Goal: Task Accomplishment & Management: Complete application form

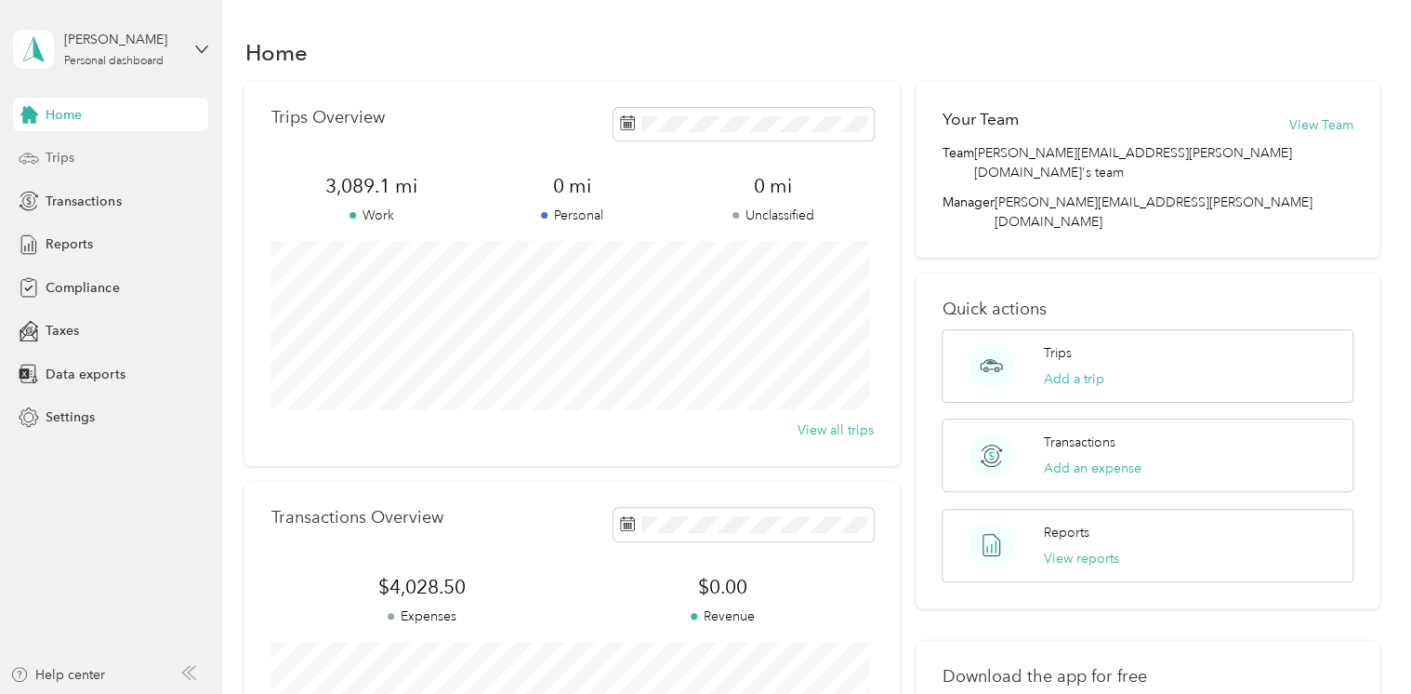
click at [57, 159] on span "Trips" at bounding box center [60, 158] width 29 height 20
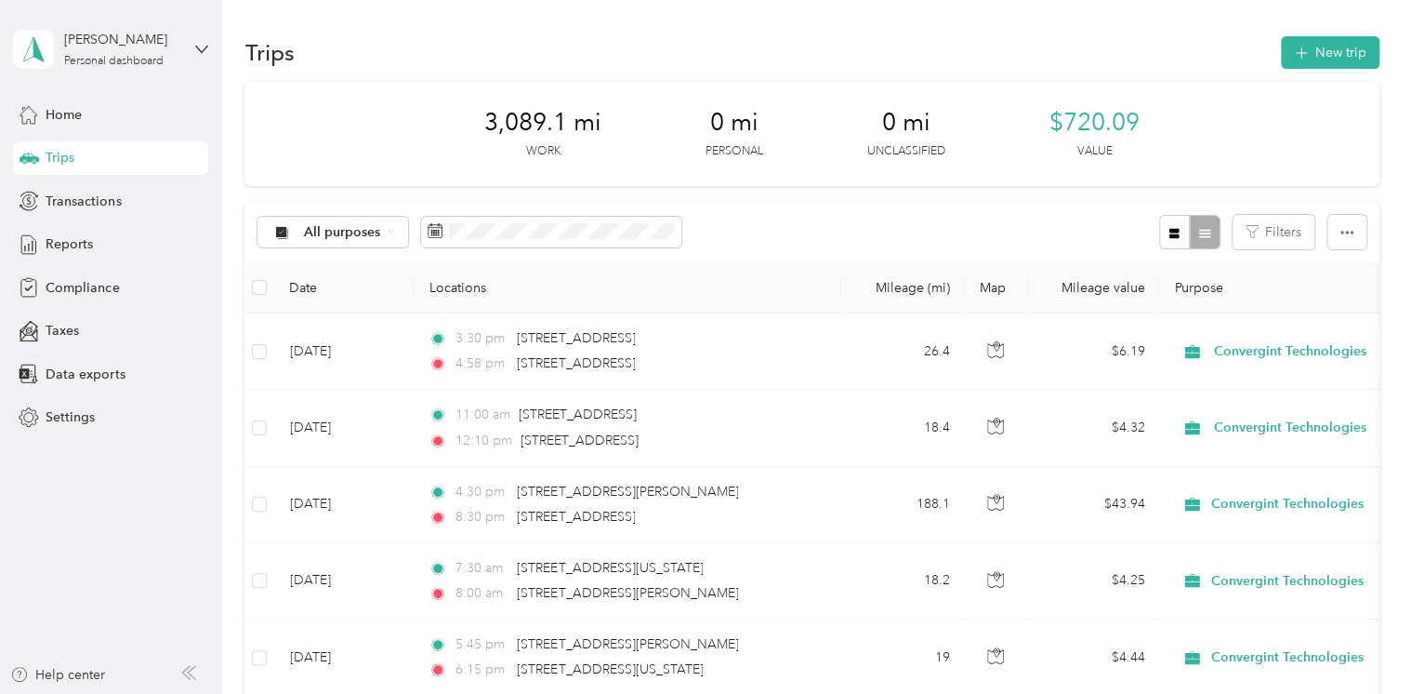
drag, startPoint x: 57, startPoint y: 159, endPoint x: 734, endPoint y: 113, distance: 678.5
click at [734, 113] on section "[PERSON_NAME] Personal dashboard Home Trips Transactions Reports Compliance Tax…" at bounding box center [701, 347] width 1402 height 694
click at [1314, 58] on button "New trip" at bounding box center [1330, 52] width 99 height 33
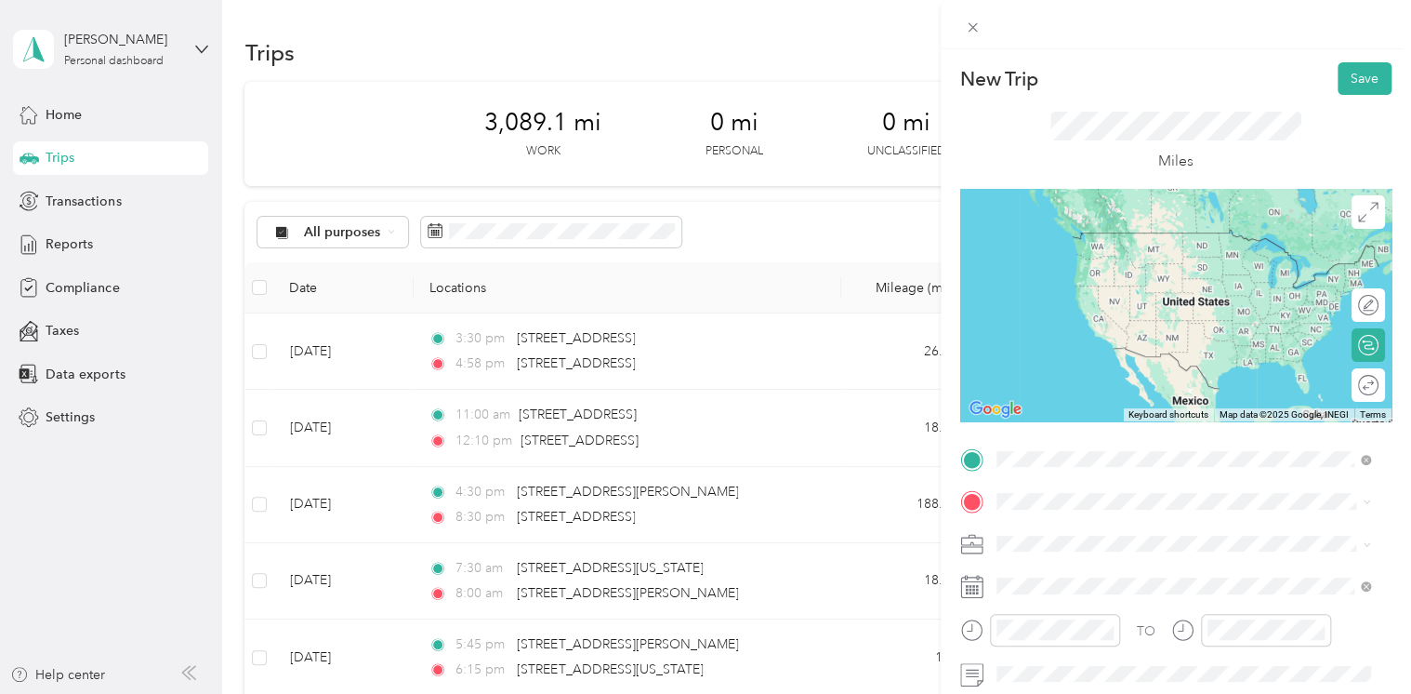
click at [1155, 235] on span "[STREET_ADDRESS][US_STATE]" at bounding box center [1124, 232] width 186 height 17
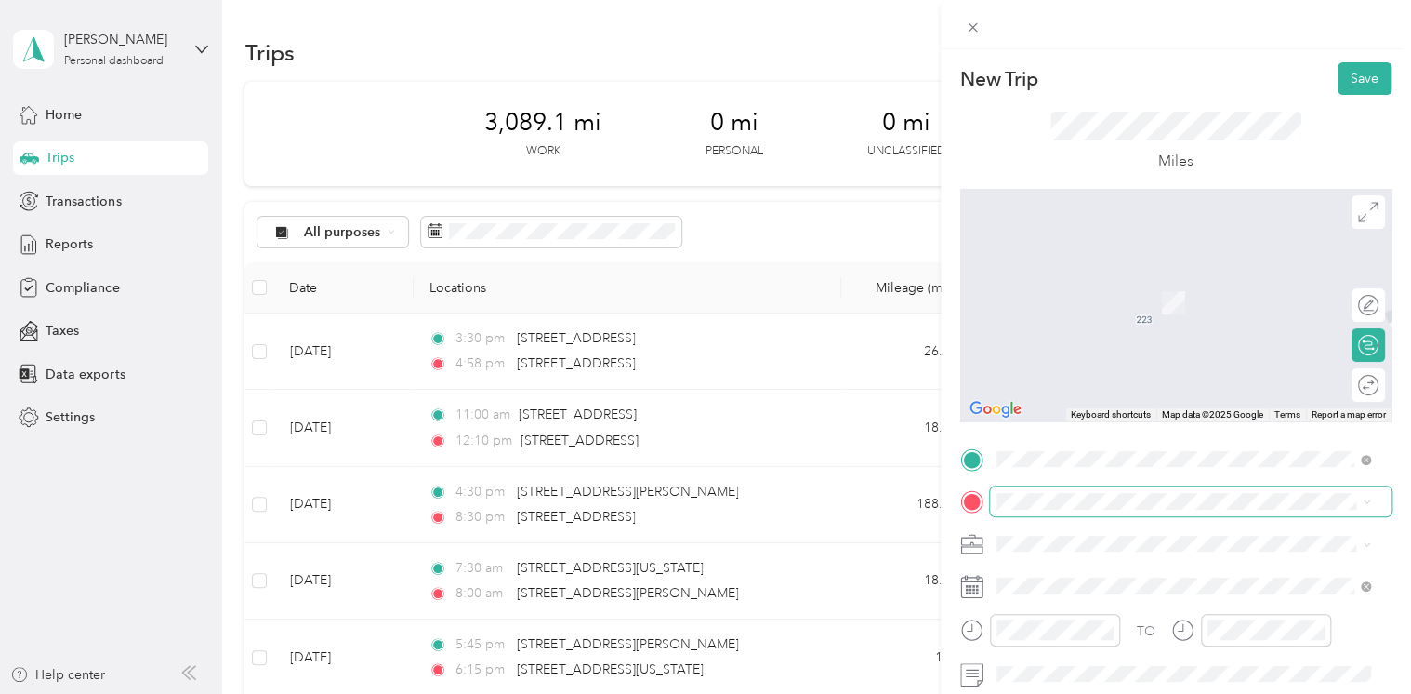
click at [1058, 511] on span at bounding box center [1191, 501] width 402 height 30
click at [1090, 284] on span "[STREET_ADDRESS][US_STATE]" at bounding box center [1124, 275] width 186 height 17
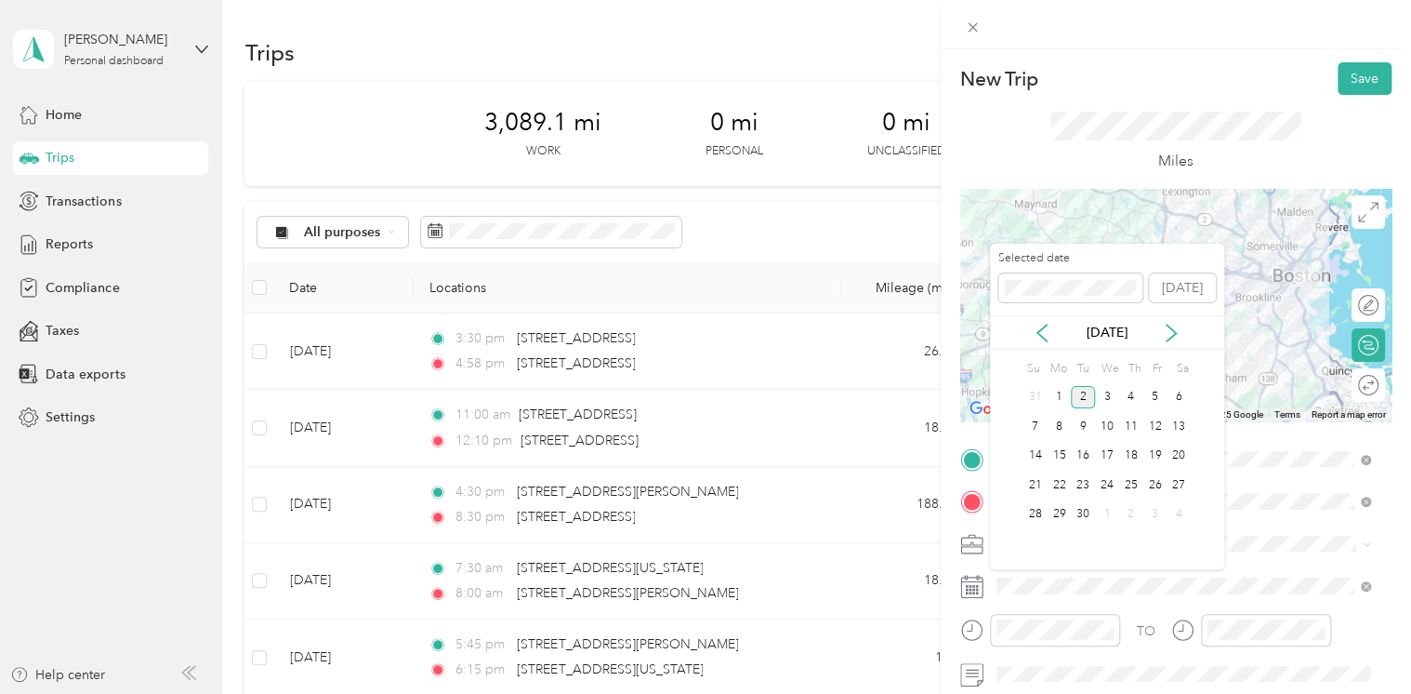
click at [1054, 329] on div "[DATE]" at bounding box center [1107, 333] width 234 height 20
click at [1045, 328] on icon at bounding box center [1042, 333] width 19 height 19
click at [1108, 486] on div "20" at bounding box center [1107, 484] width 24 height 23
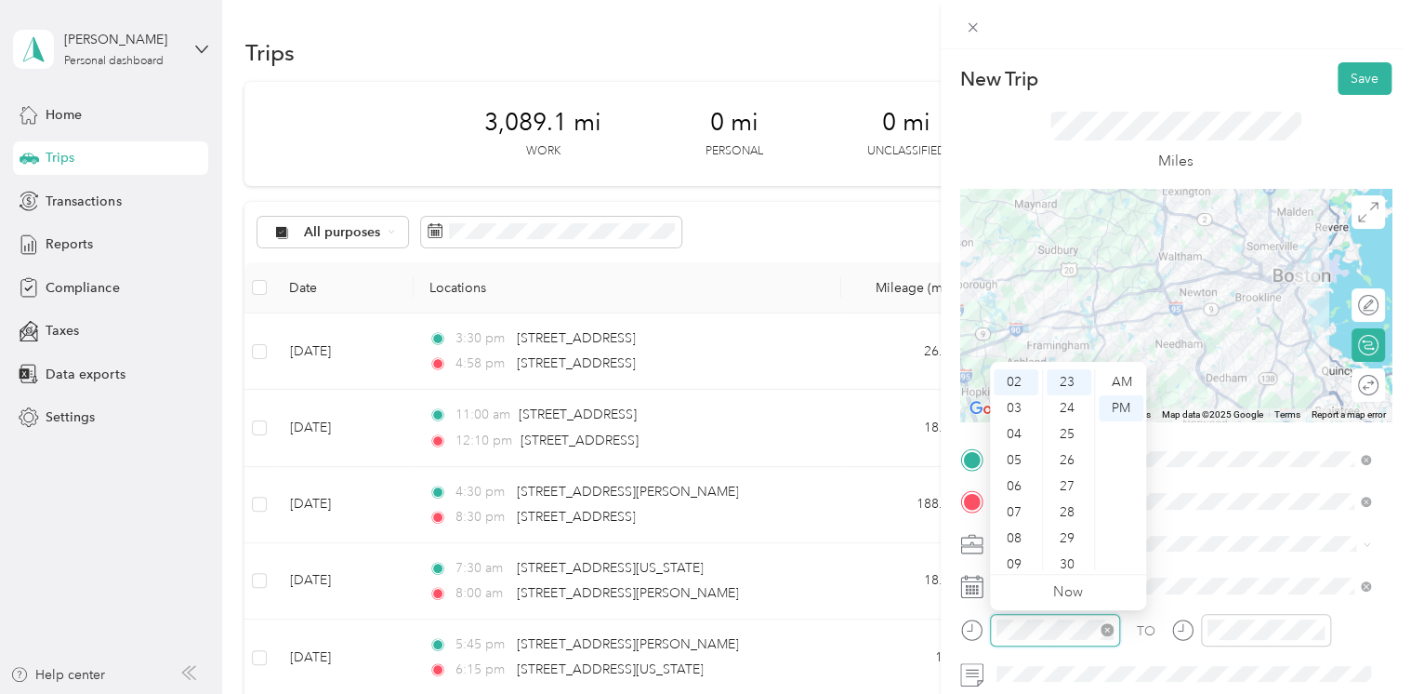
scroll to position [112, 0]
click at [1069, 562] on div "30" at bounding box center [1069, 564] width 45 height 26
click at [1115, 385] on div "AM" at bounding box center [1121, 382] width 45 height 26
click at [1119, 386] on div "AM" at bounding box center [1121, 382] width 45 height 26
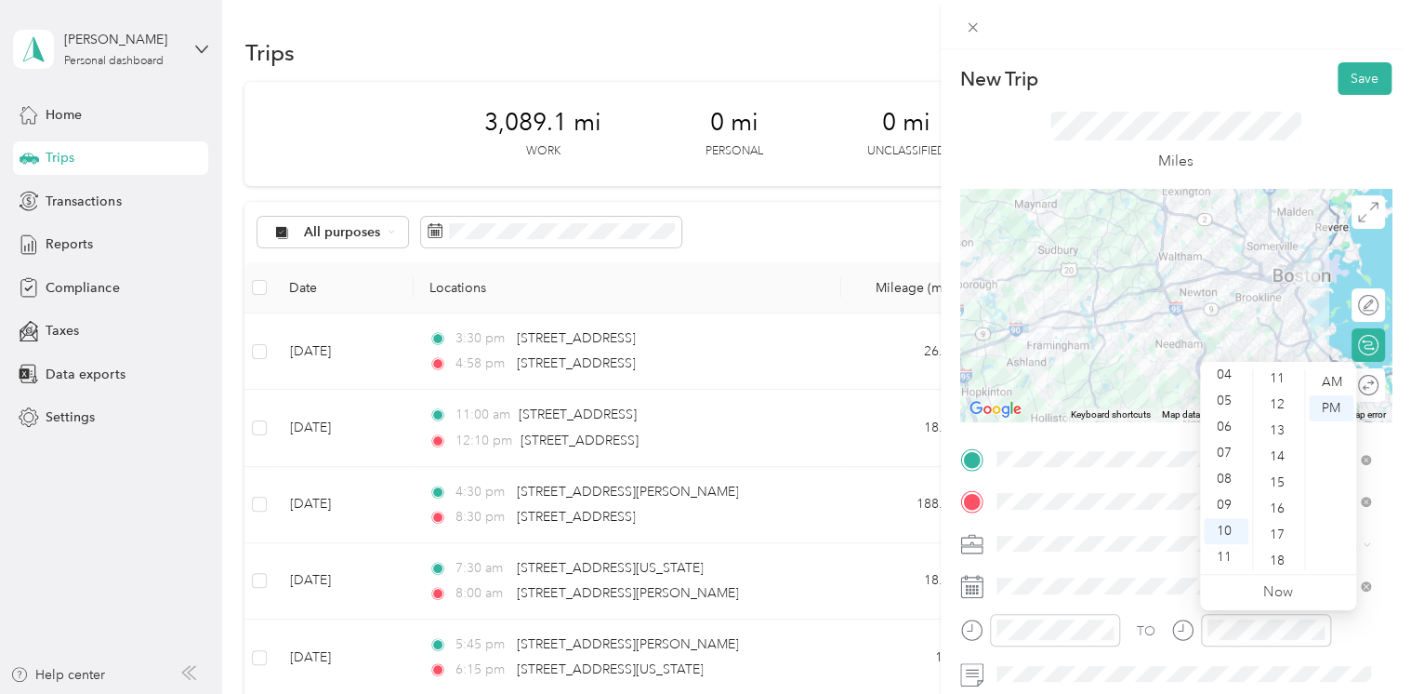
scroll to position [247, 0]
click at [1282, 521] on div "15" at bounding box center [1279, 525] width 45 height 26
click at [1325, 385] on div "AM" at bounding box center [1331, 382] width 45 height 26
click at [1332, 382] on div "AM" at bounding box center [1331, 382] width 45 height 26
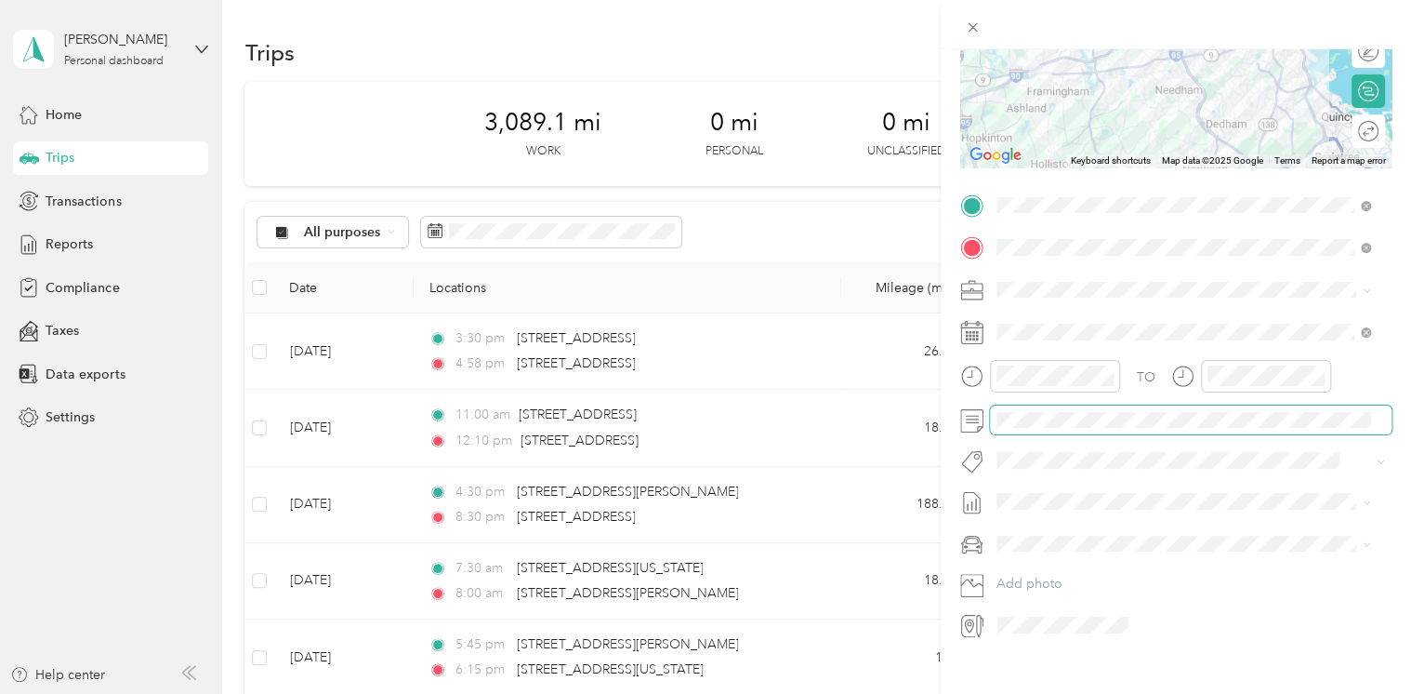
scroll to position [261, 0]
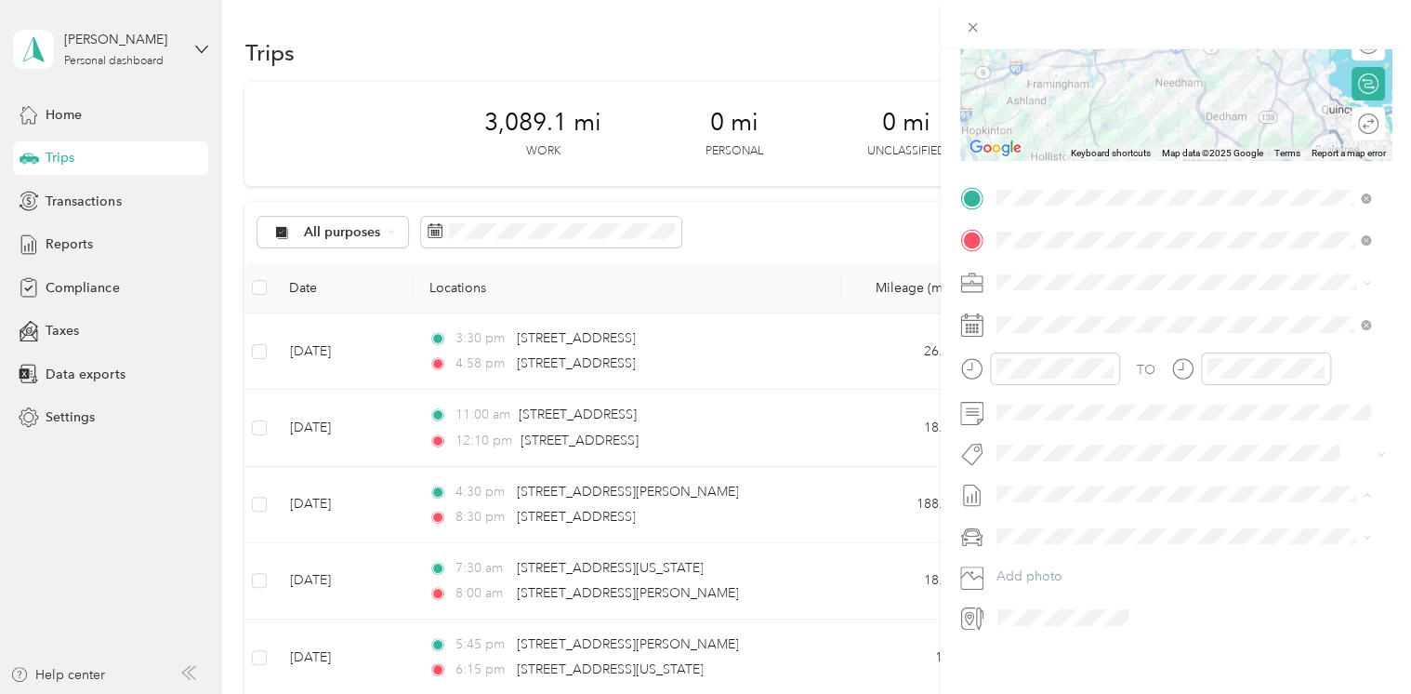
click at [1062, 547] on span "August Mileage" at bounding box center [1043, 555] width 92 height 20
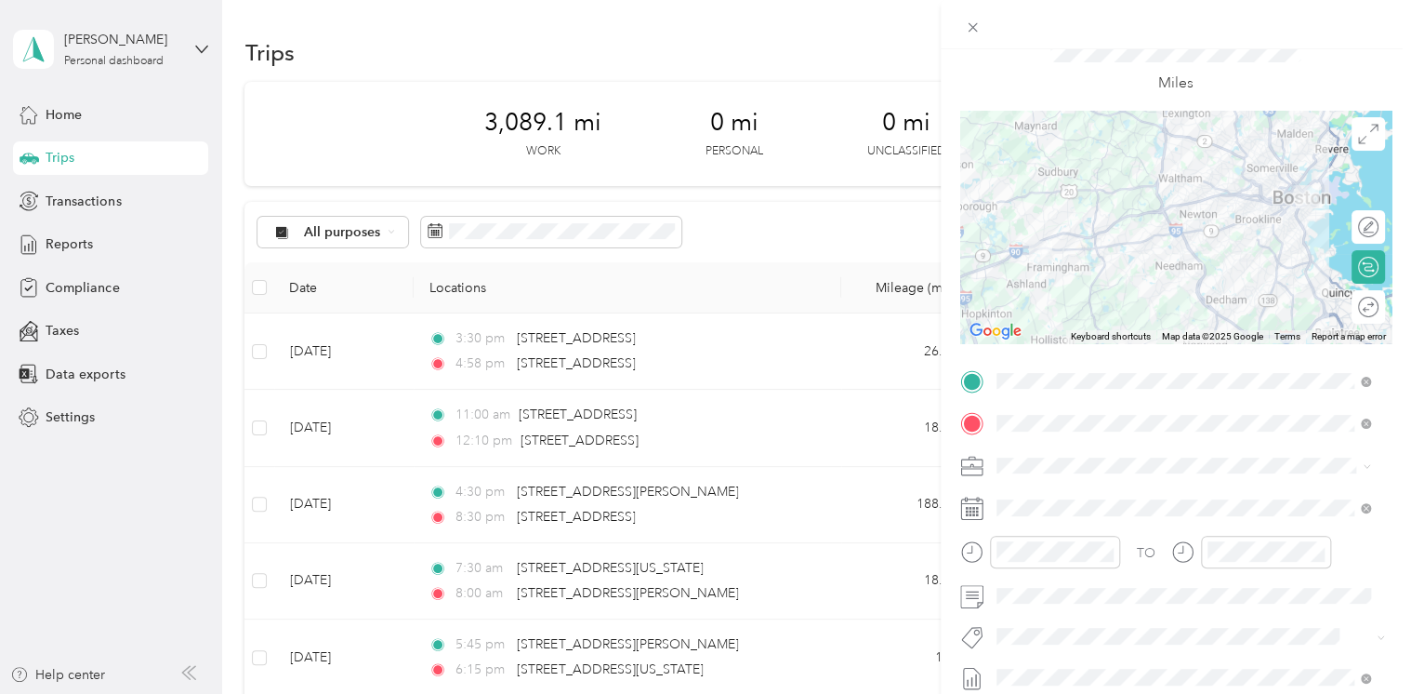
scroll to position [12, 0]
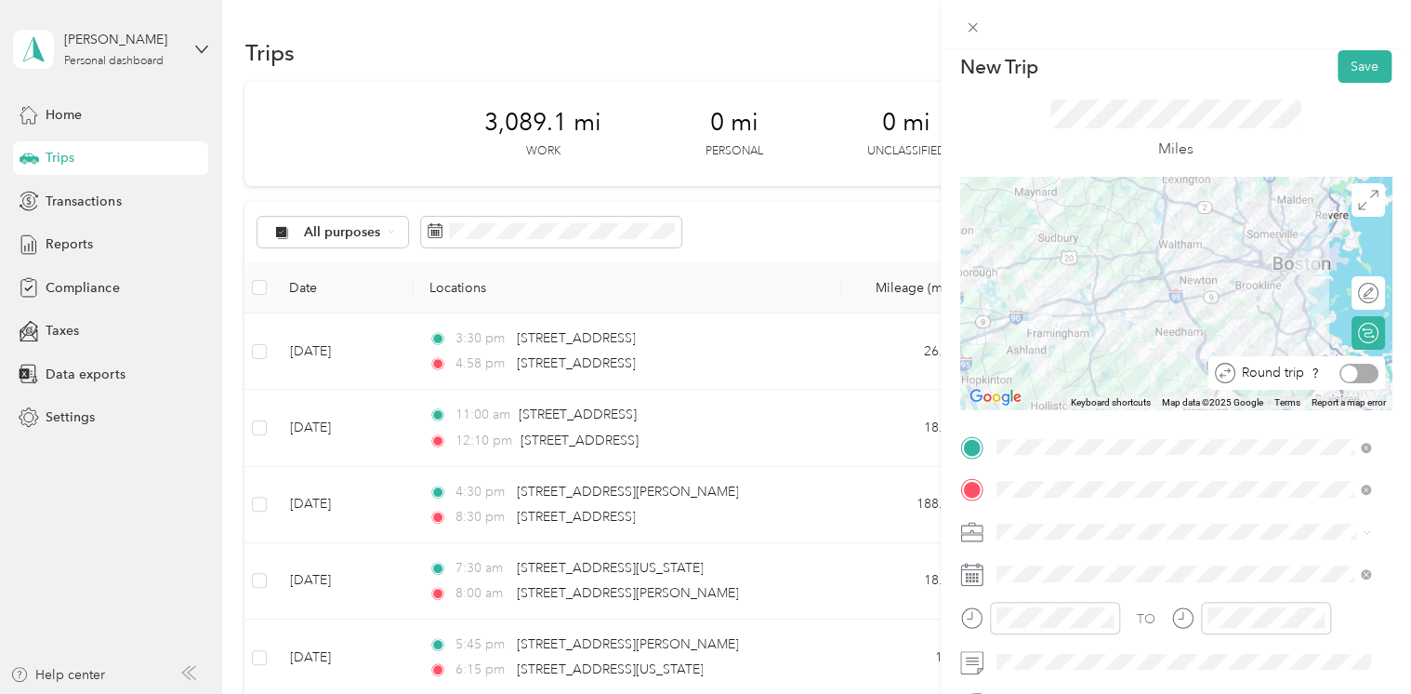
click at [1360, 378] on div at bounding box center [1359, 374] width 39 height 20
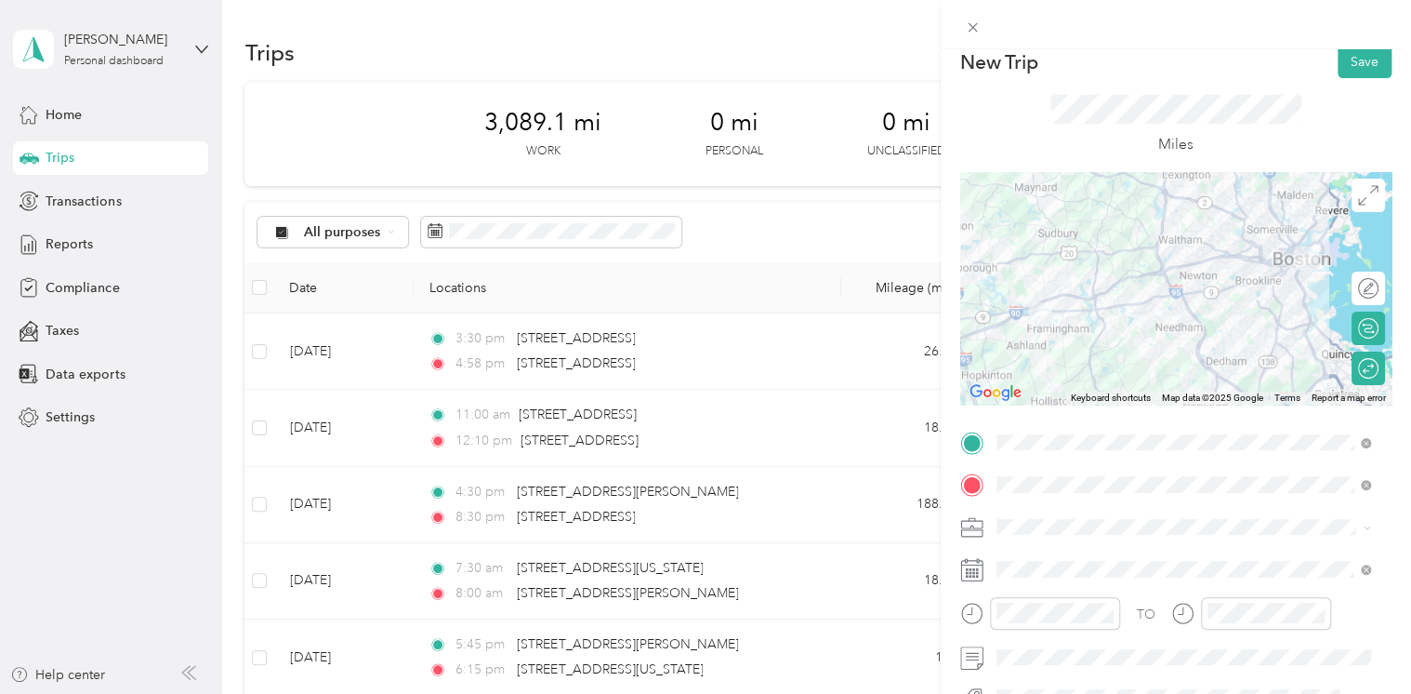
scroll to position [0, 0]
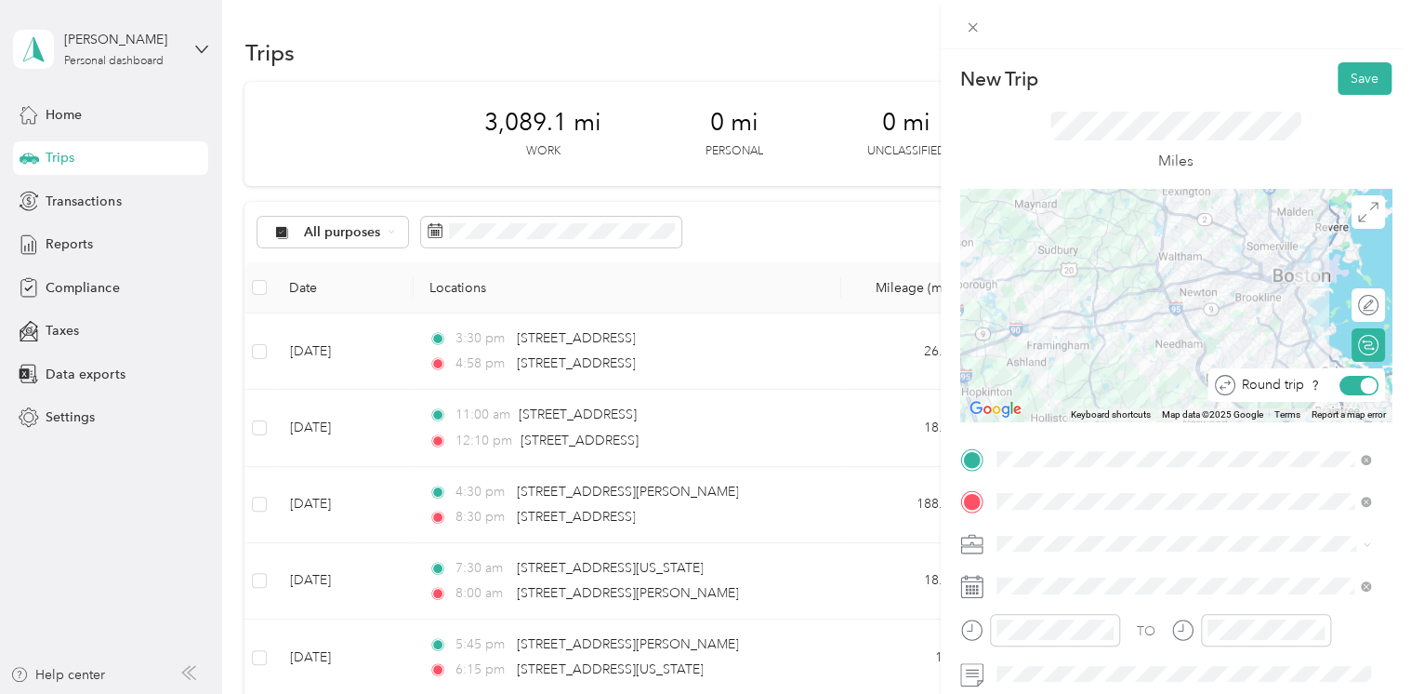
click at [1361, 384] on div at bounding box center [1369, 385] width 17 height 17
click at [1355, 389] on div at bounding box center [1359, 386] width 39 height 20
click at [1340, 391] on div at bounding box center [1359, 386] width 39 height 20
click at [1353, 80] on button "Save" at bounding box center [1365, 78] width 54 height 33
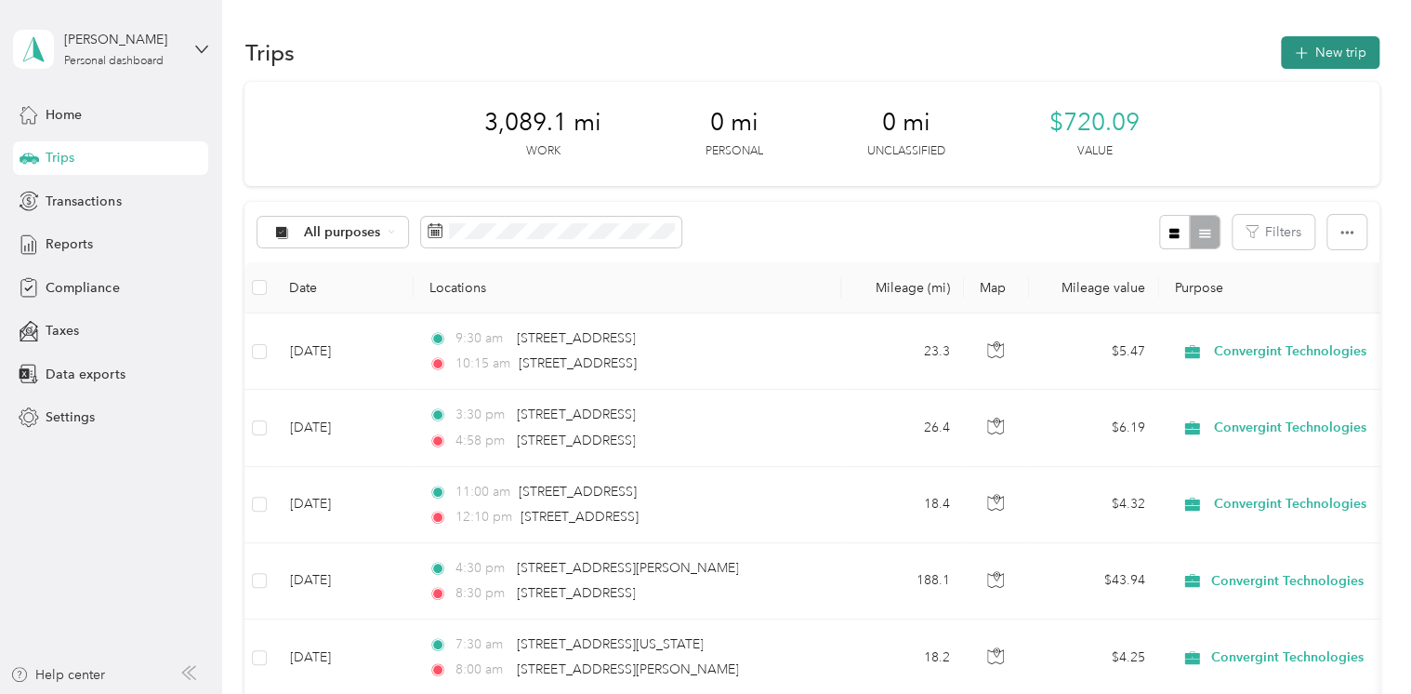
click at [1298, 62] on button "New trip" at bounding box center [1330, 52] width 99 height 33
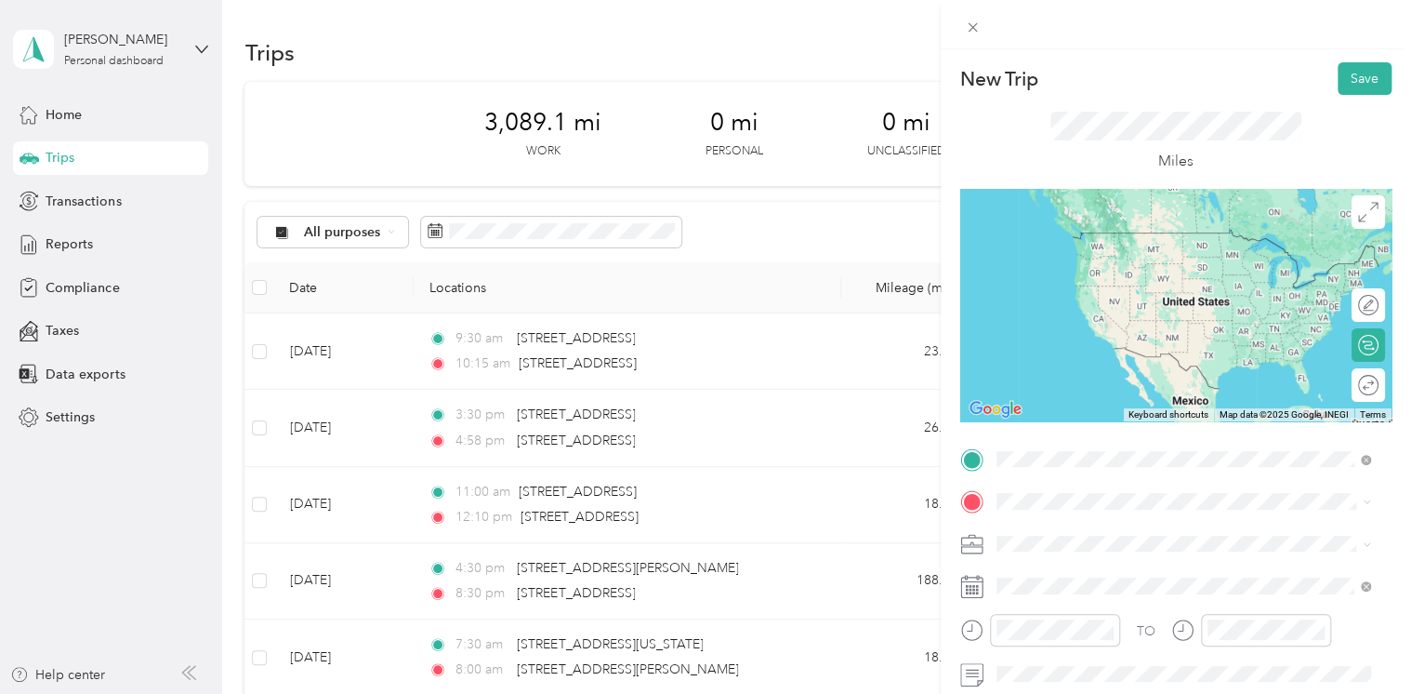
click at [1082, 233] on span "[STREET_ADDRESS][US_STATE]" at bounding box center [1124, 232] width 186 height 17
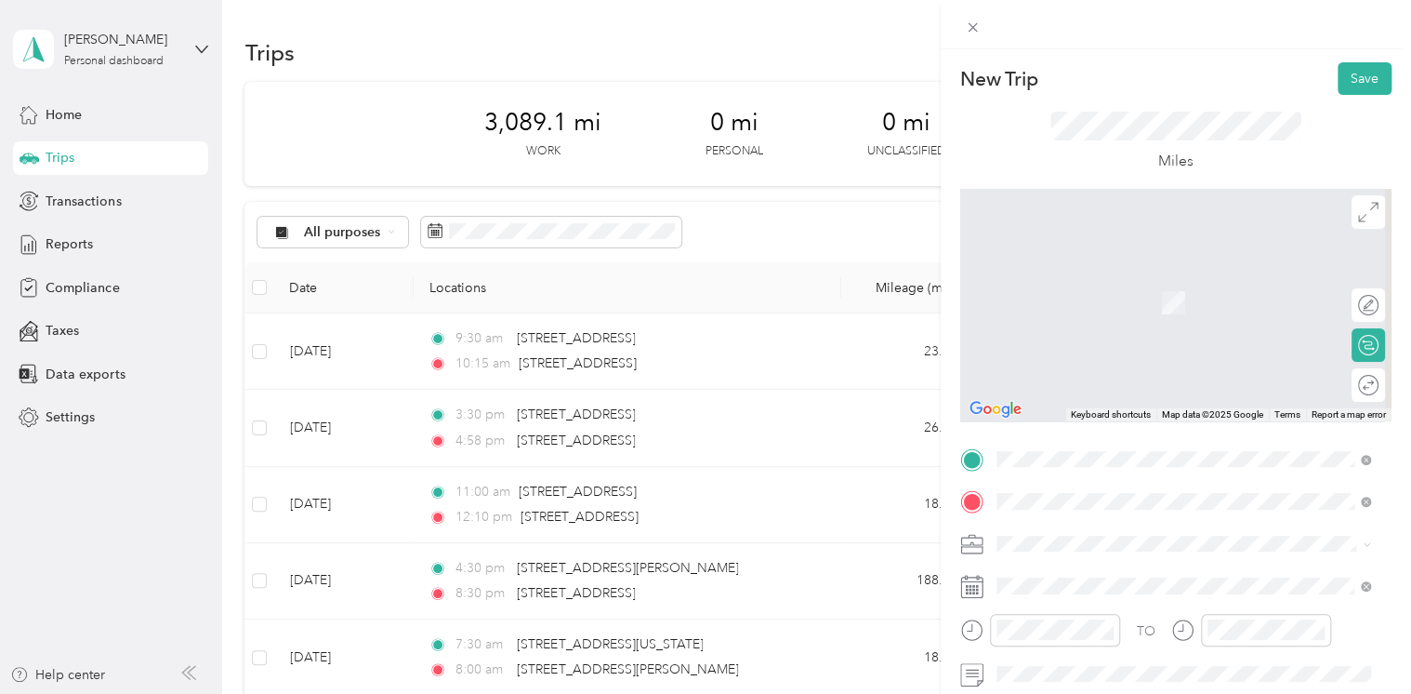
click at [1063, 284] on span "[STREET_ADDRESS][US_STATE]" at bounding box center [1124, 275] width 186 height 17
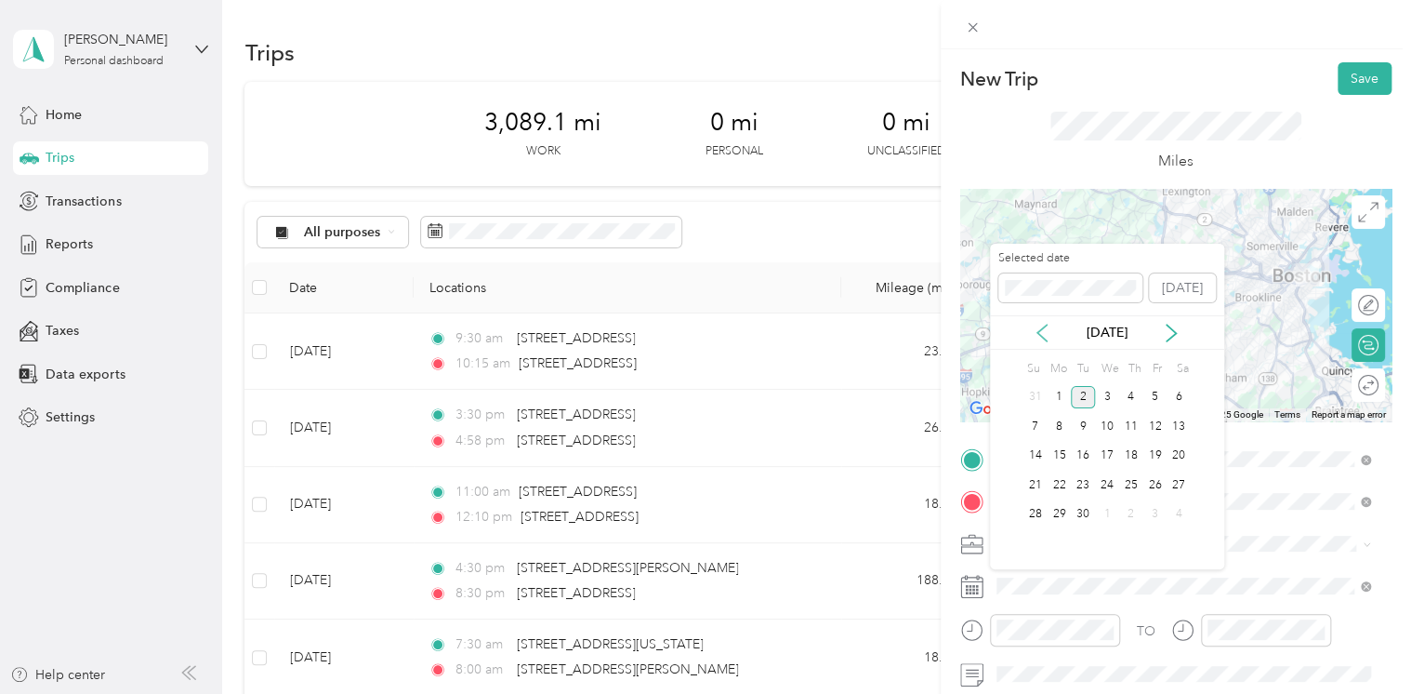
click at [1037, 322] on div "[DATE]" at bounding box center [1107, 332] width 234 height 34
click at [1037, 325] on icon at bounding box center [1042, 333] width 19 height 19
click at [1112, 486] on div "20" at bounding box center [1107, 484] width 24 height 23
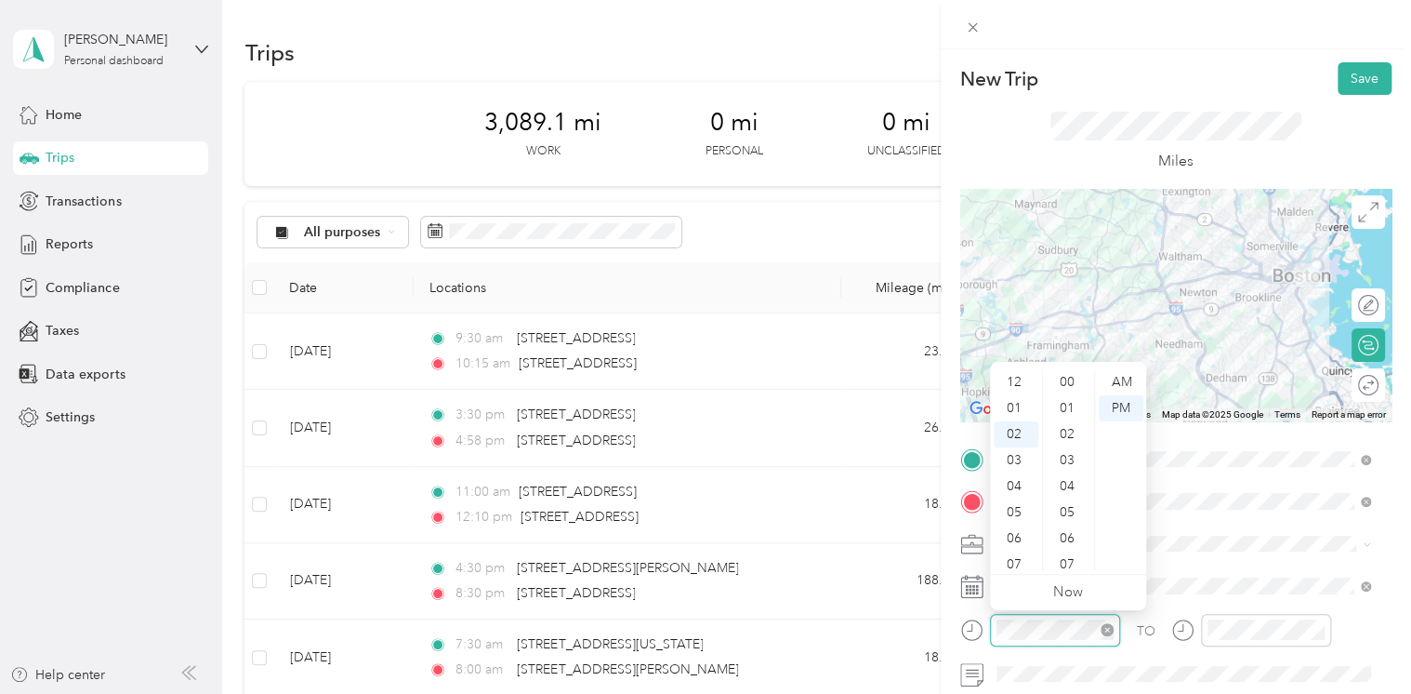
scroll to position [625, 0]
click at [1074, 537] on div "30" at bounding box center [1069, 538] width 45 height 26
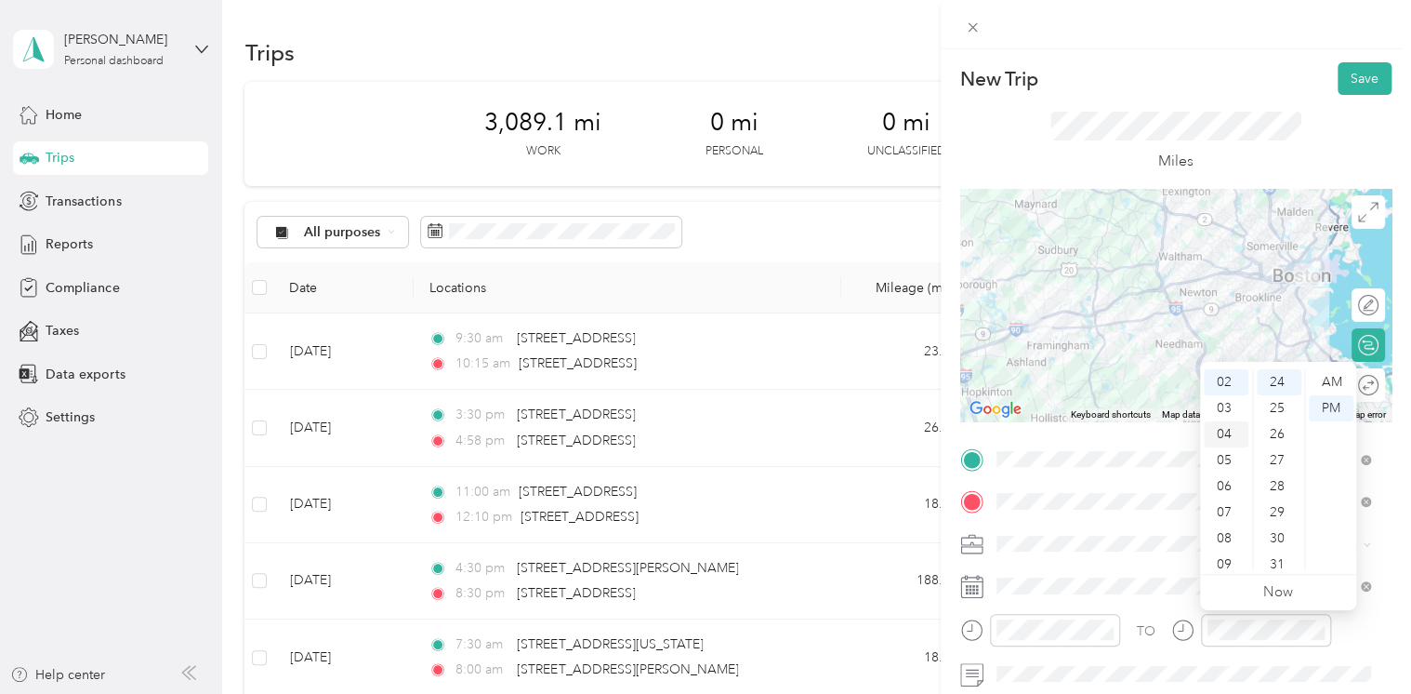
click at [1225, 436] on div "04" at bounding box center [1226, 434] width 45 height 26
click at [1230, 398] on div "03" at bounding box center [1226, 393] width 45 height 26
click at [1277, 564] on div "15" at bounding box center [1279, 569] width 45 height 26
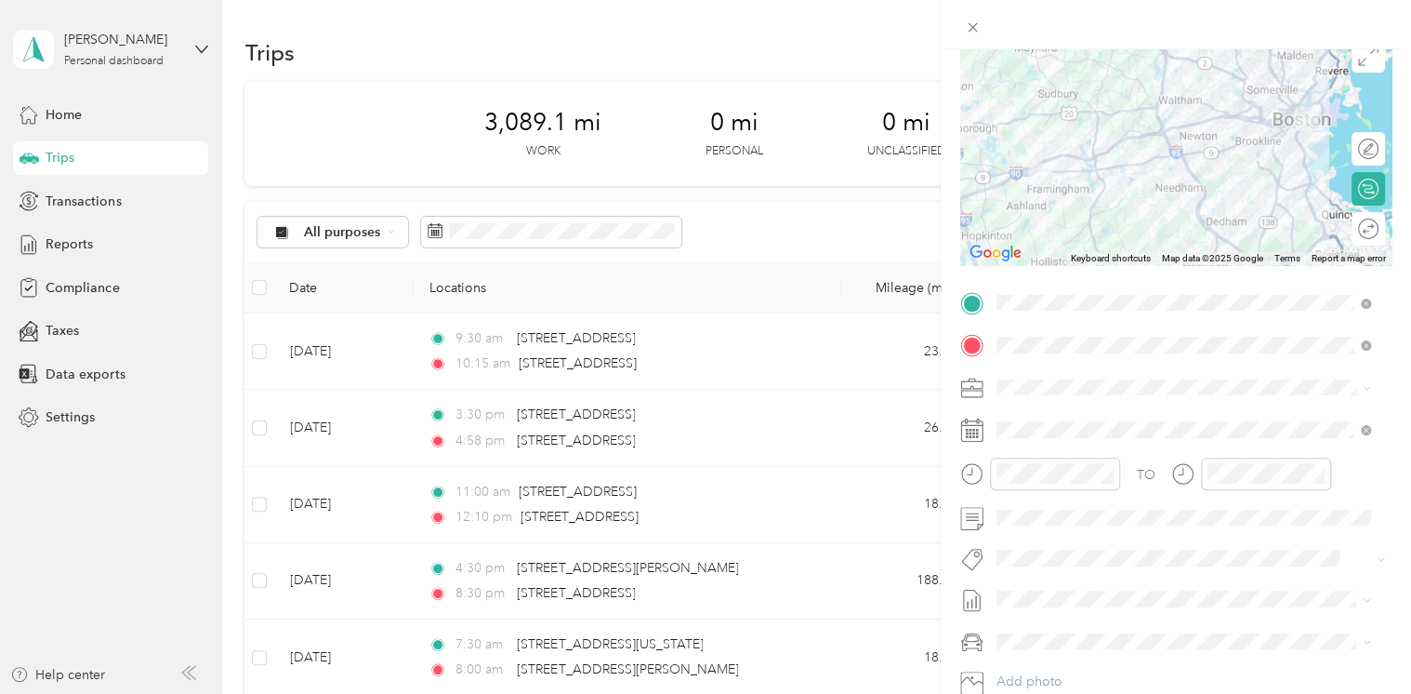
scroll to position [180, 0]
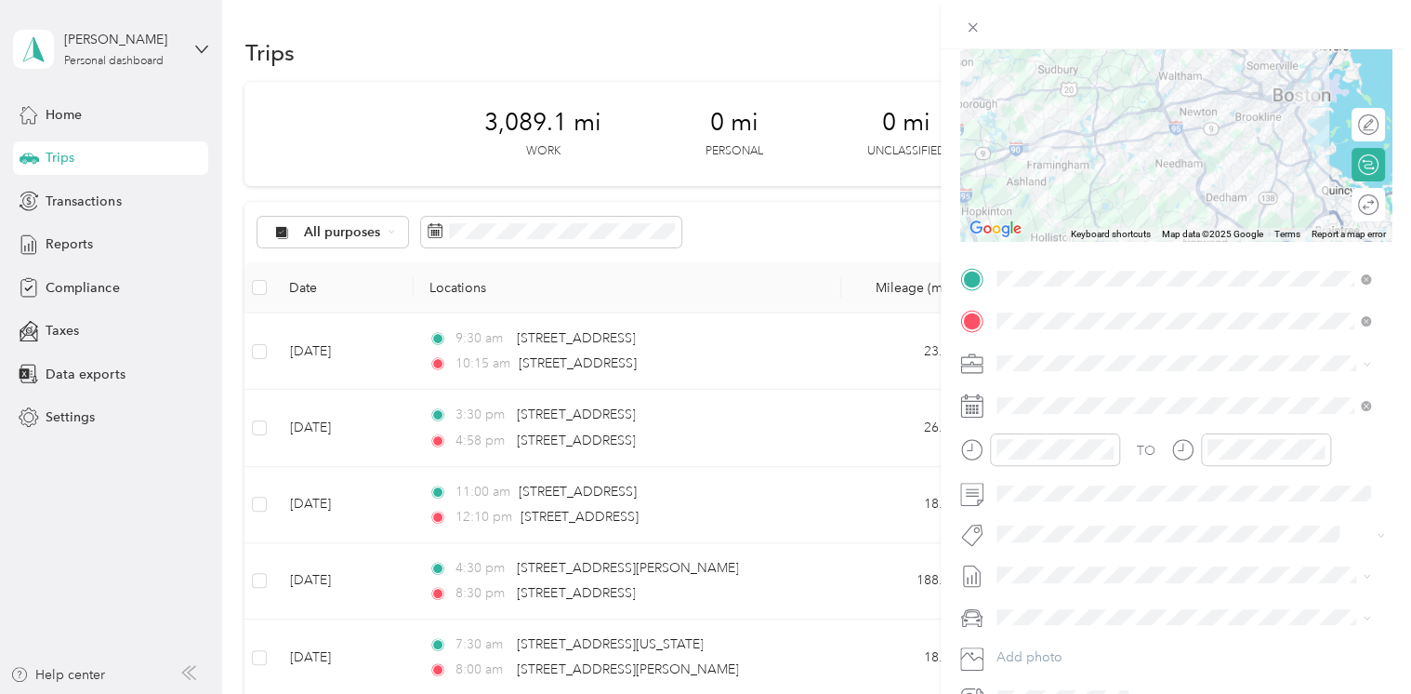
click at [1058, 630] on span "August Mileage" at bounding box center [1043, 636] width 92 height 20
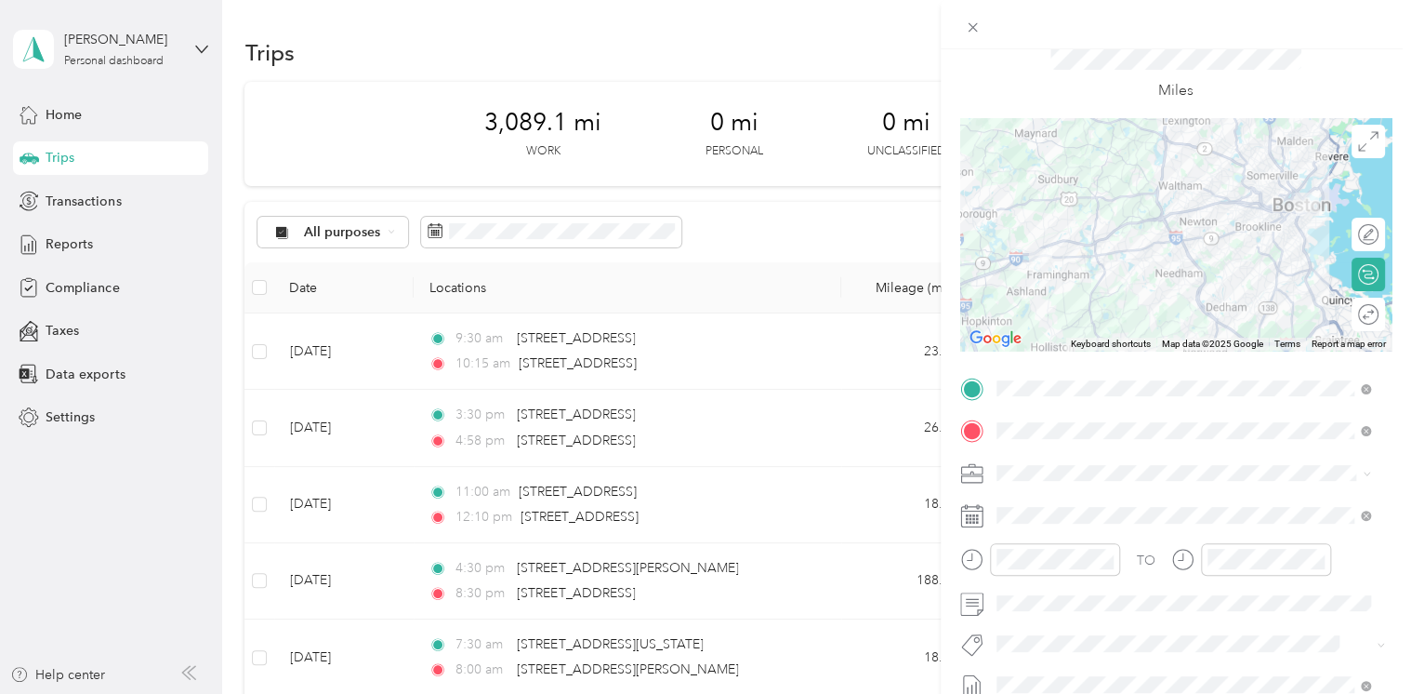
scroll to position [0, 0]
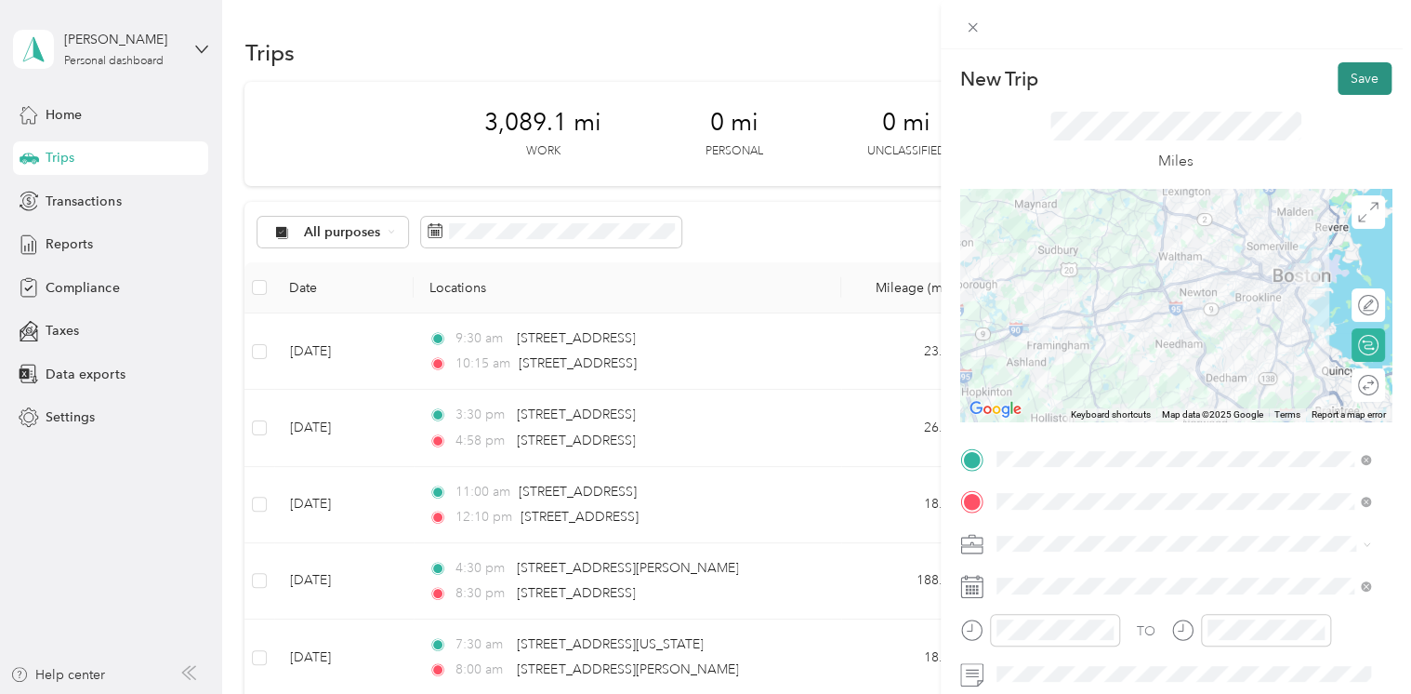
click at [1345, 84] on button "Save" at bounding box center [1365, 78] width 54 height 33
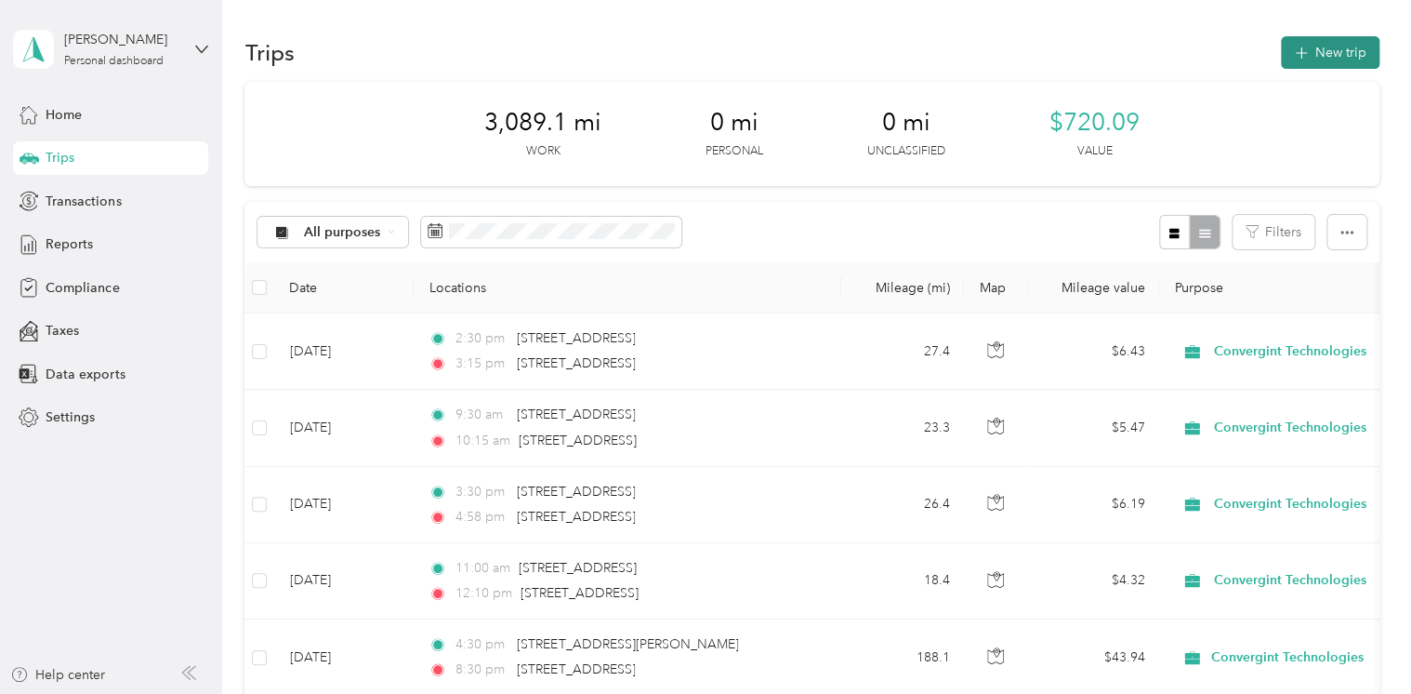
click at [1298, 65] on button "New trip" at bounding box center [1330, 52] width 99 height 33
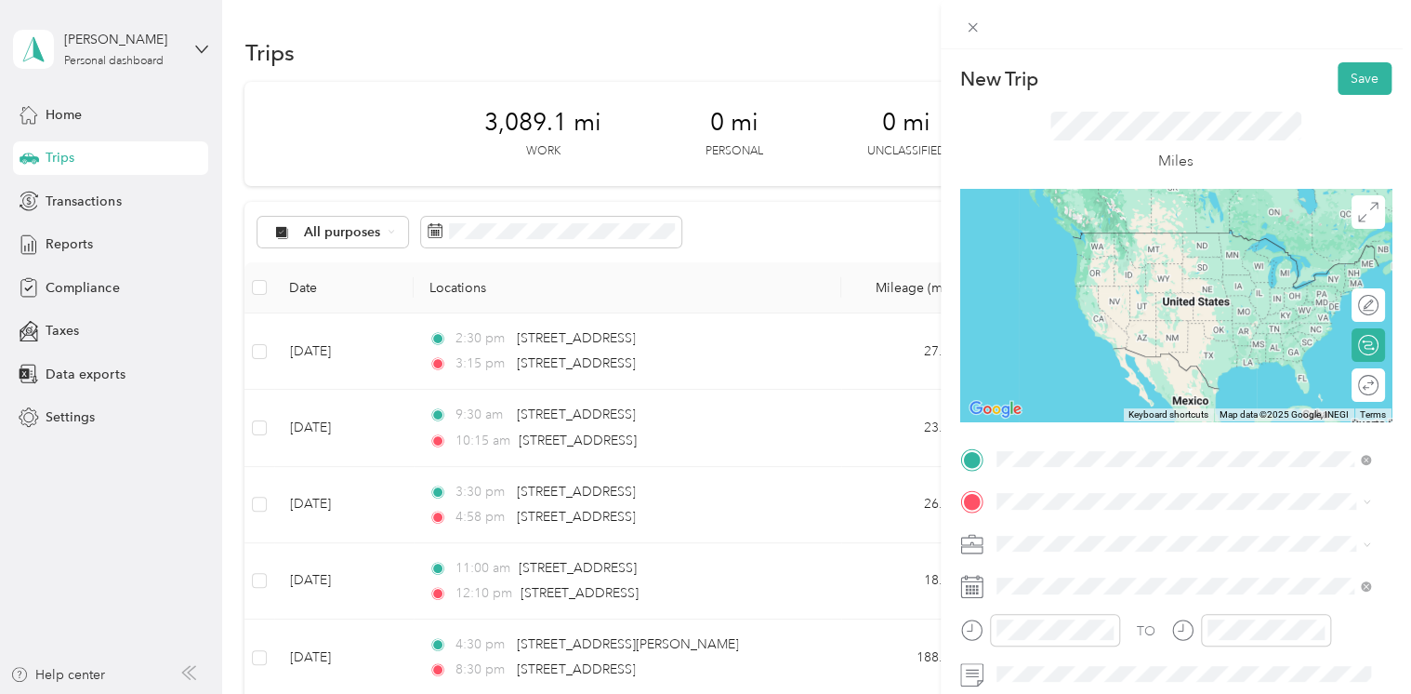
click at [1108, 233] on span "[STREET_ADDRESS][US_STATE]" at bounding box center [1124, 232] width 186 height 17
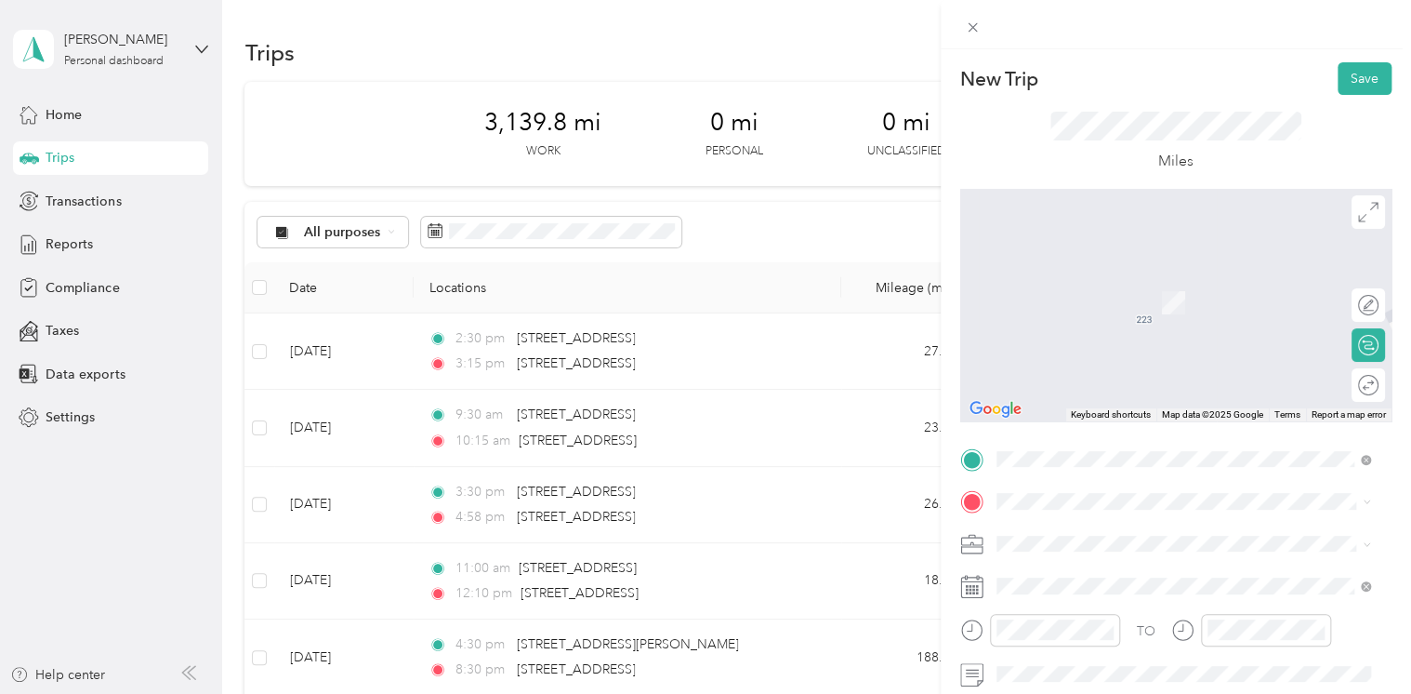
click at [1132, 280] on span "[STREET_ADDRESS][US_STATE]" at bounding box center [1124, 271] width 186 height 17
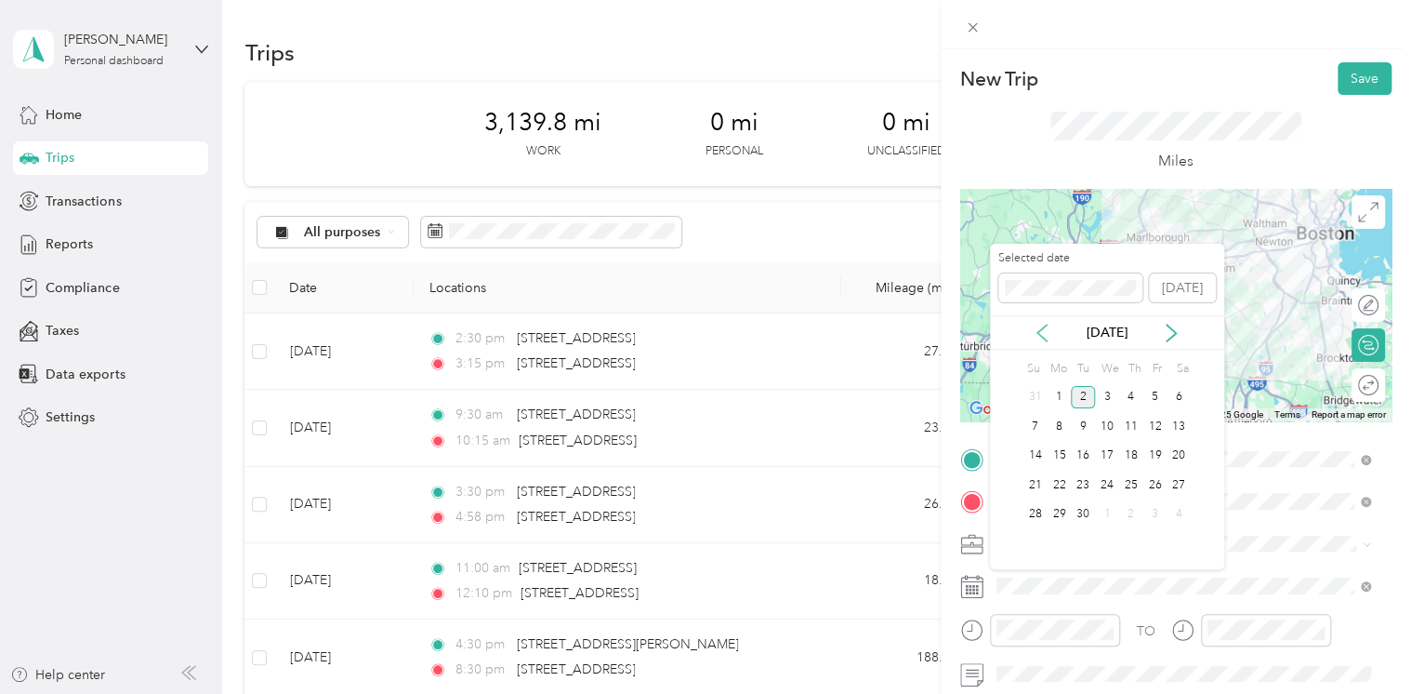
click at [1044, 324] on icon at bounding box center [1042, 333] width 19 height 19
click at [1127, 482] on div "21" at bounding box center [1132, 484] width 24 height 23
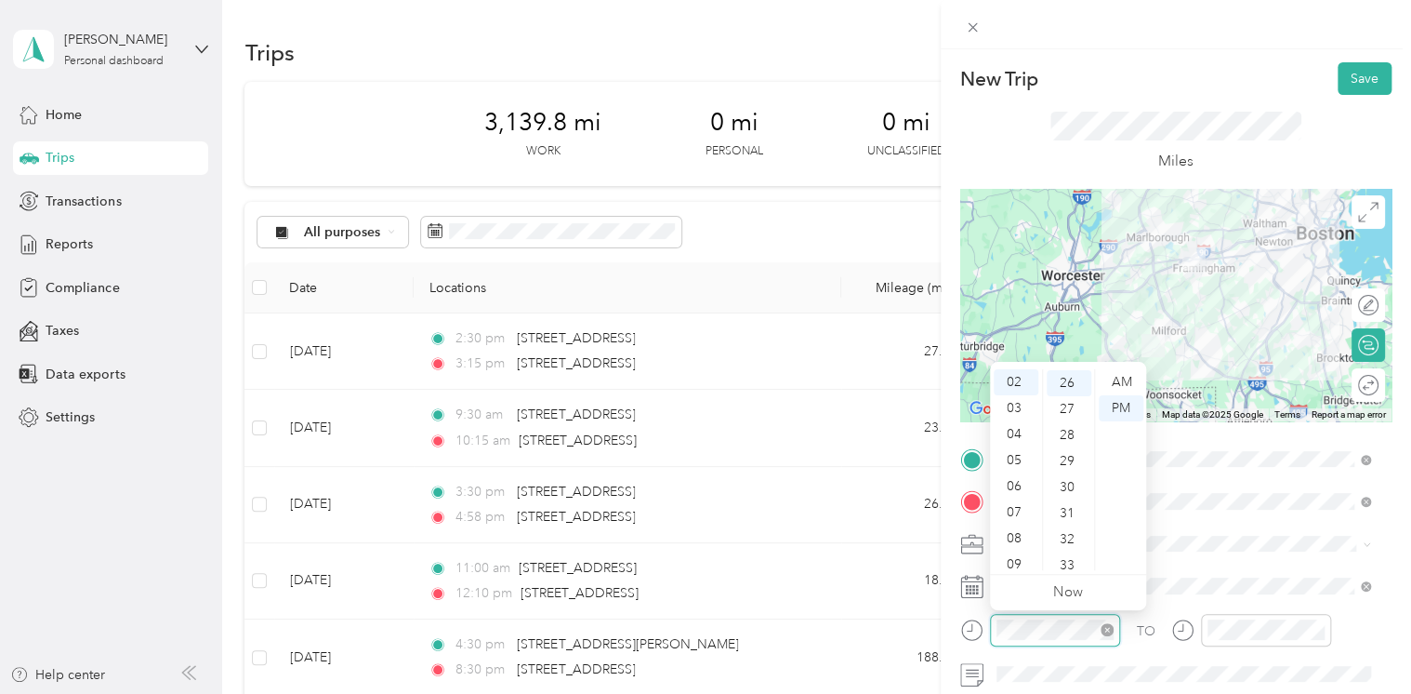
scroll to position [677, 0]
click at [1014, 540] on div "08" at bounding box center [1016, 538] width 45 height 26
click at [1076, 478] on div "30" at bounding box center [1069, 486] width 45 height 26
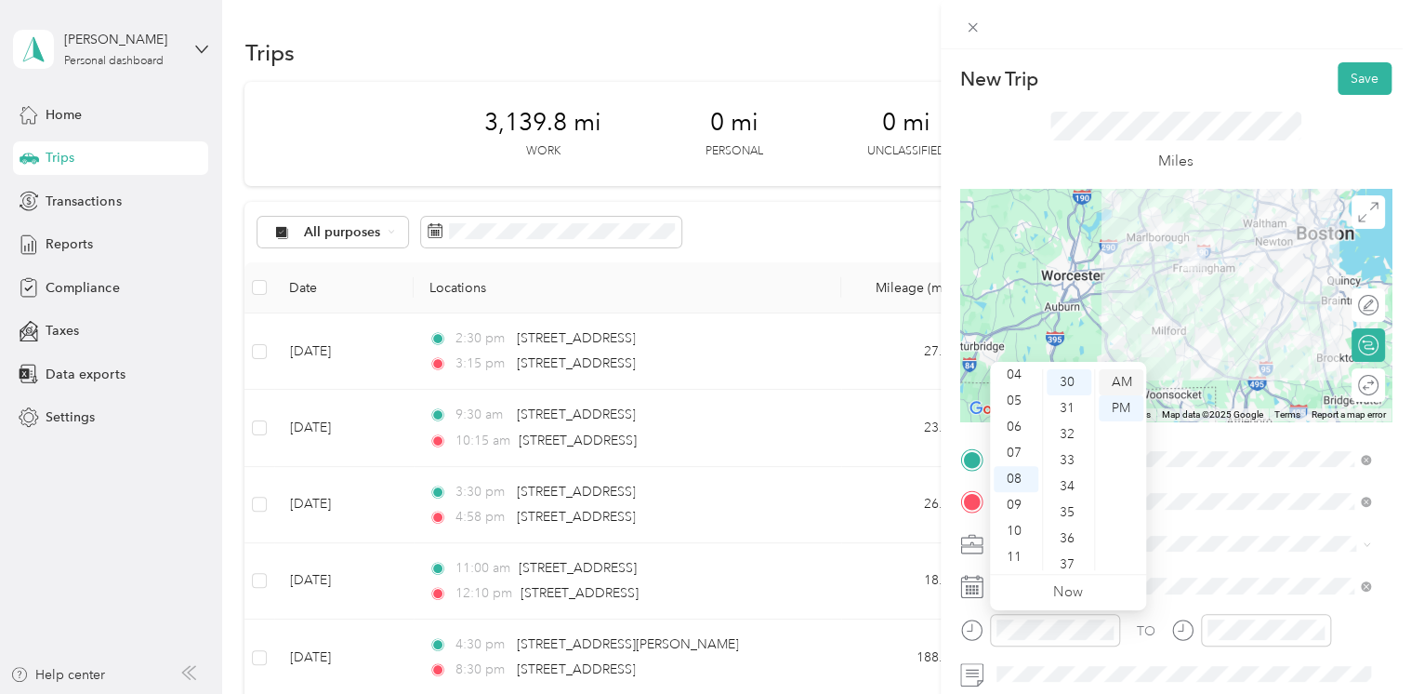
click at [1112, 381] on div "AM" at bounding box center [1121, 382] width 45 height 26
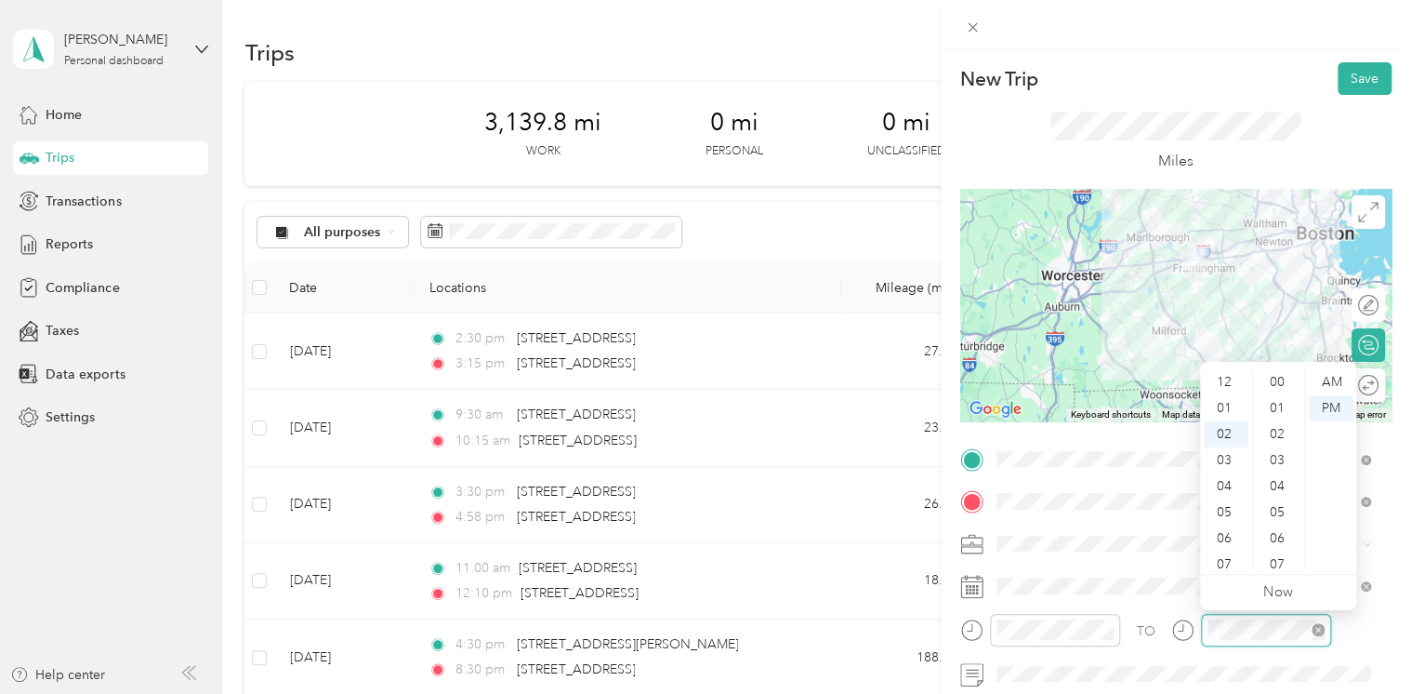
scroll to position [52, 0]
click at [1220, 566] on div "09" at bounding box center [1226, 564] width 45 height 26
click at [1283, 378] on div "00" at bounding box center [1279, 382] width 45 height 26
click at [1321, 378] on div "AM" at bounding box center [1331, 382] width 45 height 26
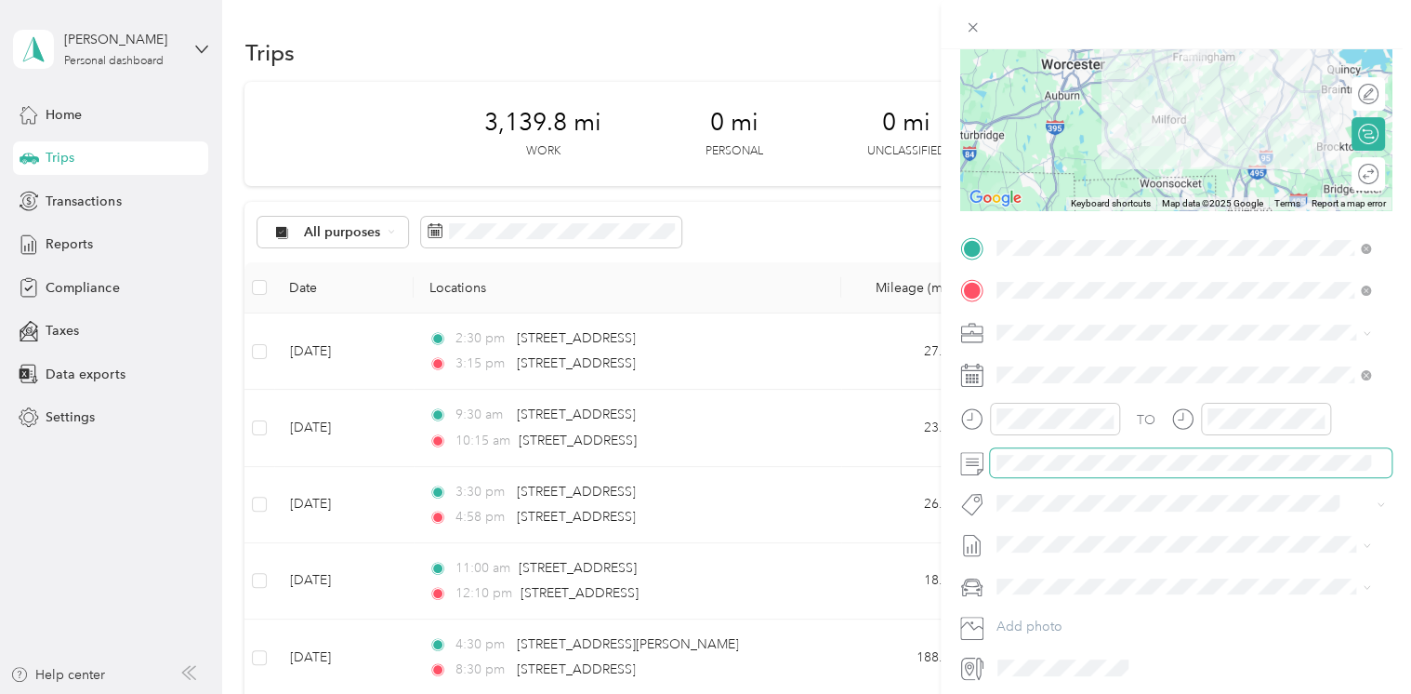
scroll to position [224, 0]
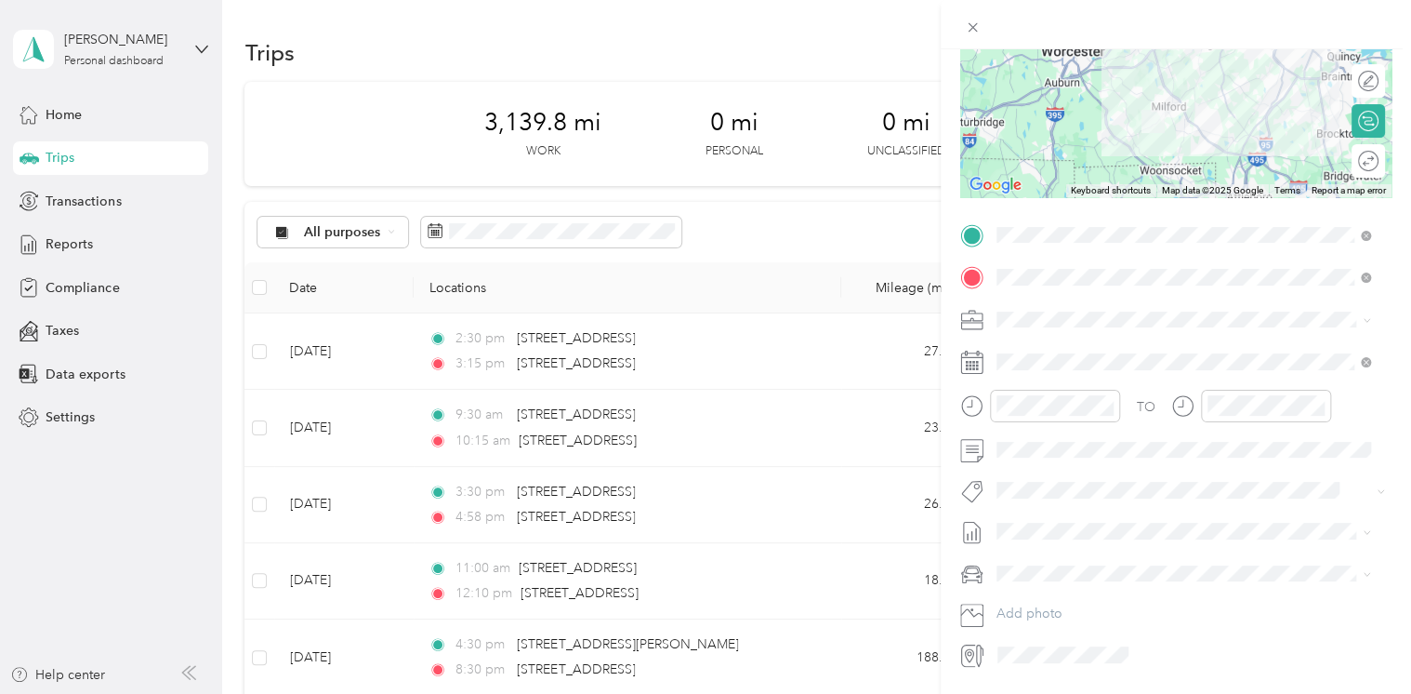
click at [1019, 582] on span "August Mileage" at bounding box center [1043, 591] width 92 height 20
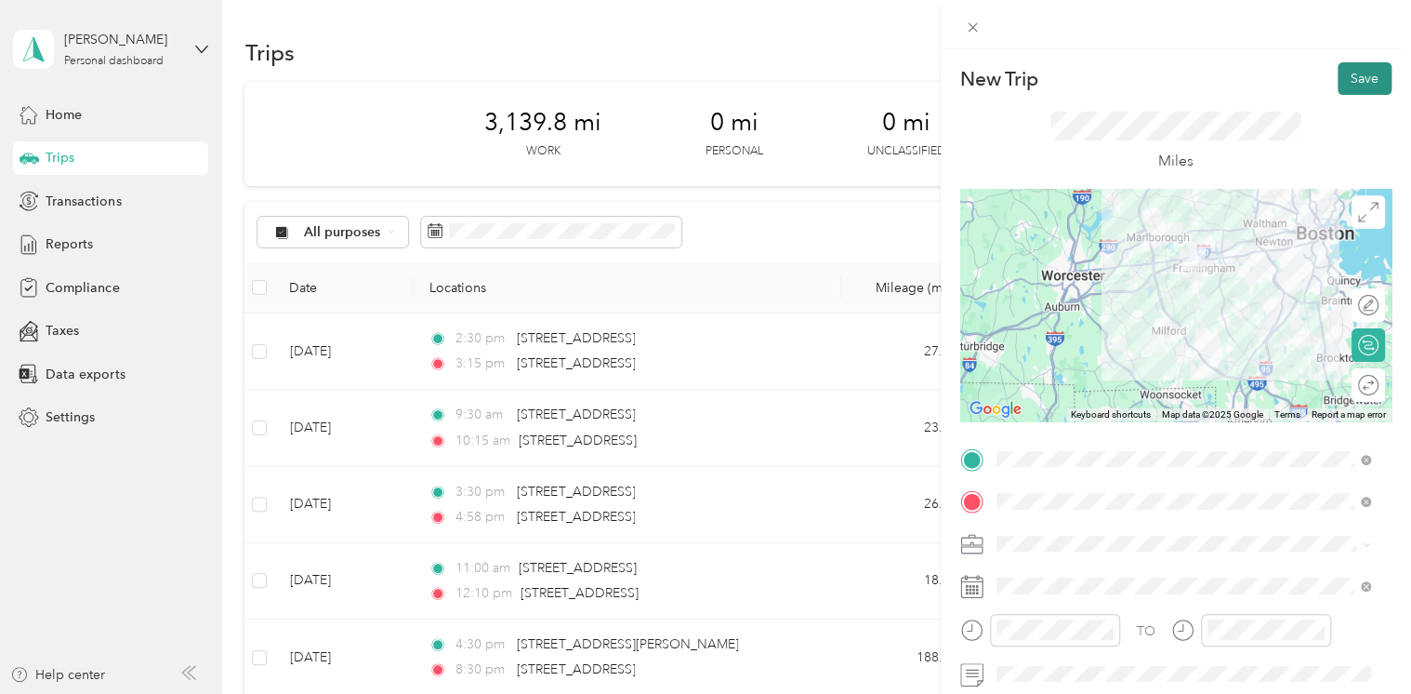
click at [1358, 78] on button "Save" at bounding box center [1365, 78] width 54 height 33
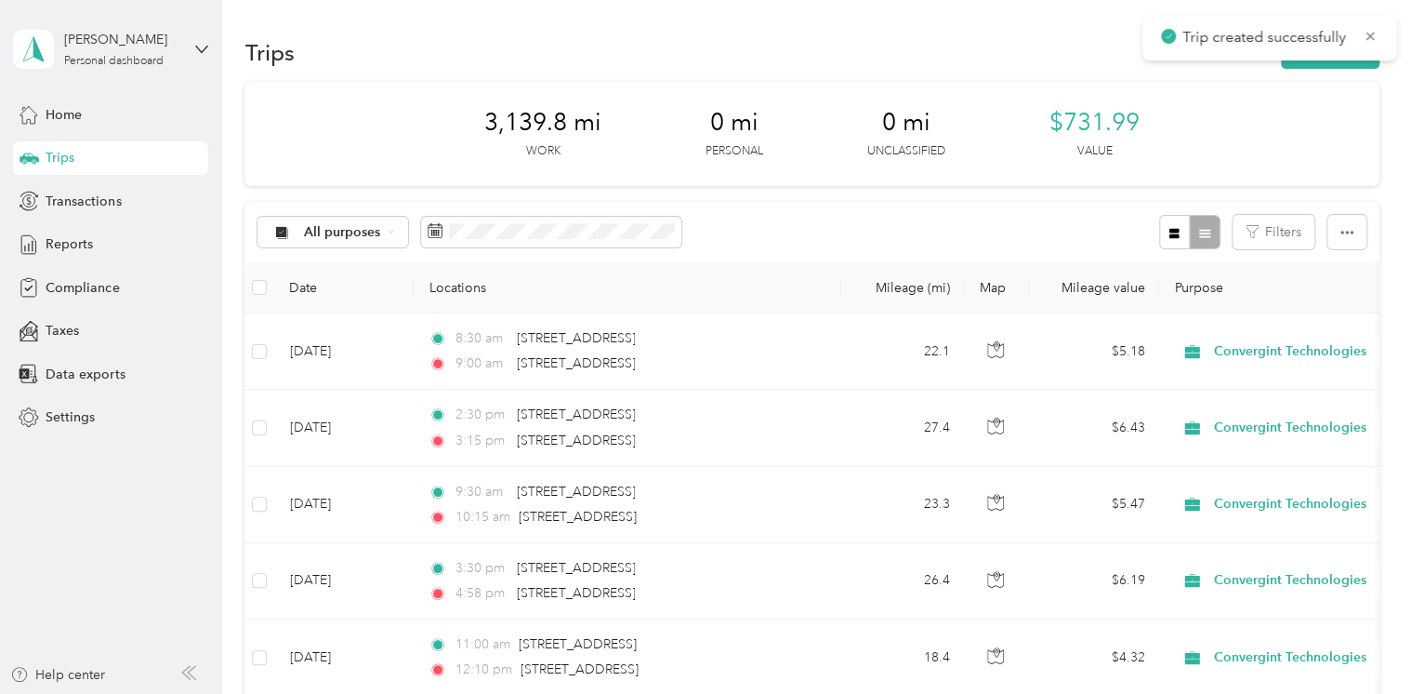
click at [1313, 60] on div "Trip created successfully" at bounding box center [1270, 38] width 254 height 46
click at [1313, 65] on button "New trip" at bounding box center [1330, 52] width 99 height 33
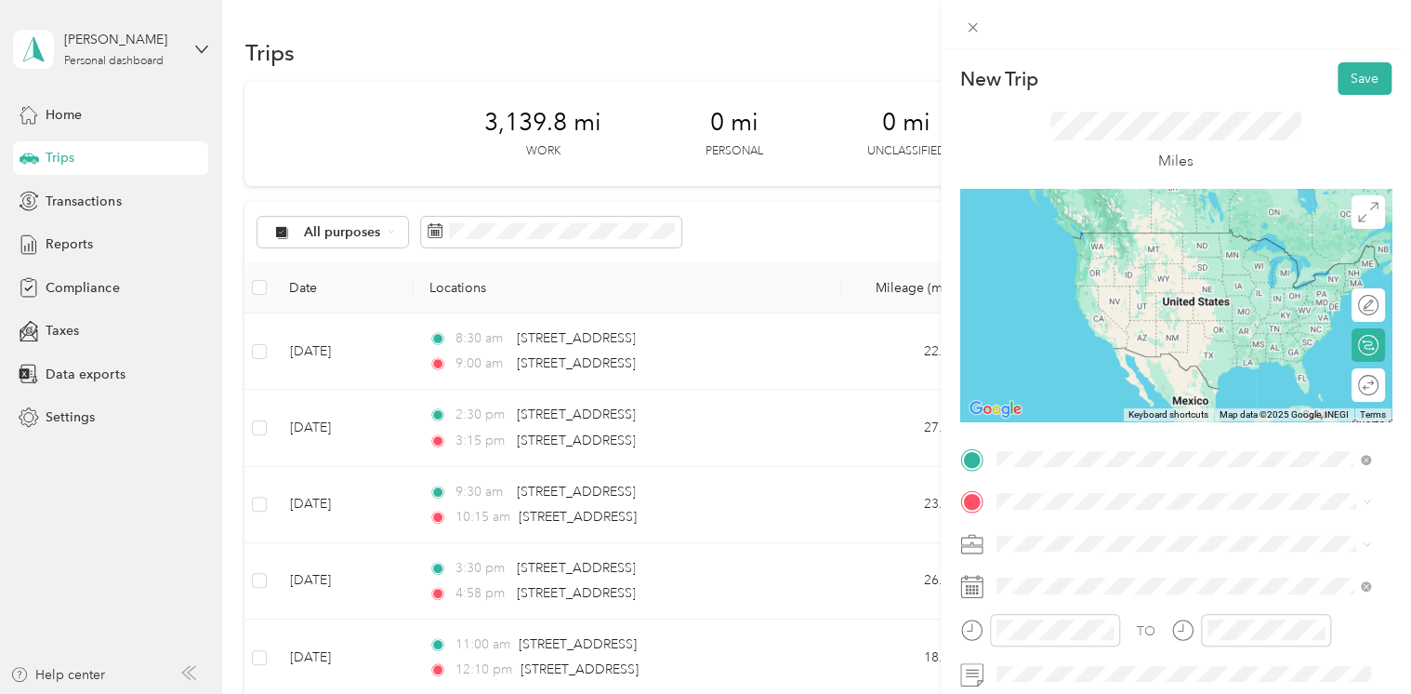
click at [1130, 241] on span "[STREET_ADDRESS][US_STATE]" at bounding box center [1124, 232] width 186 height 17
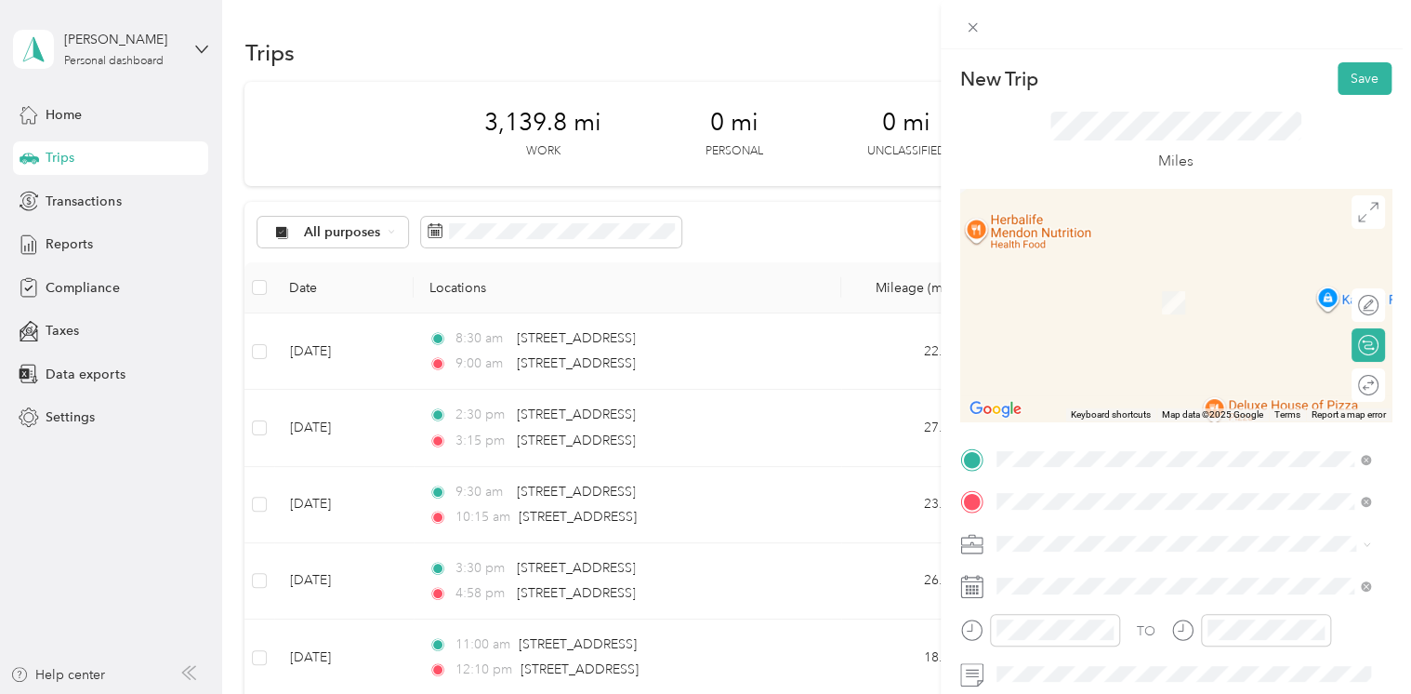
click at [1131, 275] on span "[STREET_ADDRESS][US_STATE]" at bounding box center [1124, 275] width 186 height 17
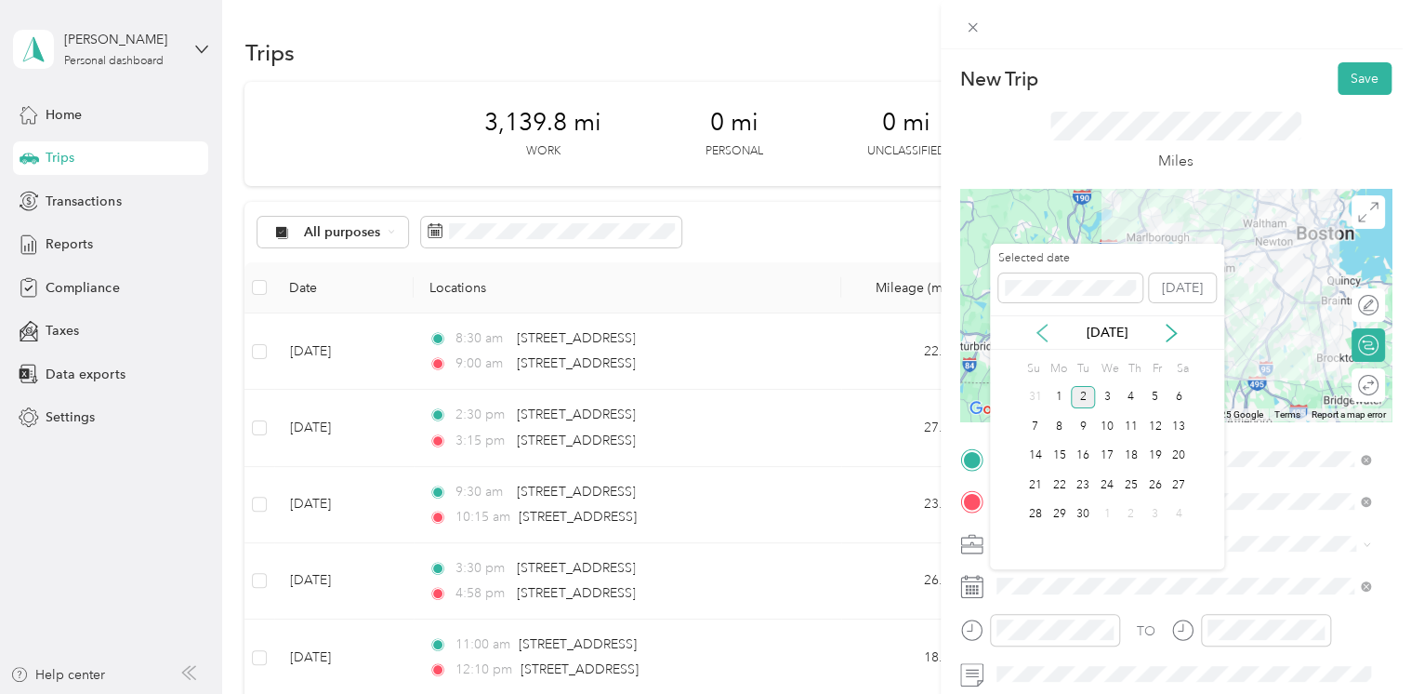
click at [1044, 333] on icon at bounding box center [1042, 333] width 19 height 19
click at [1129, 477] on div "21" at bounding box center [1132, 484] width 24 height 23
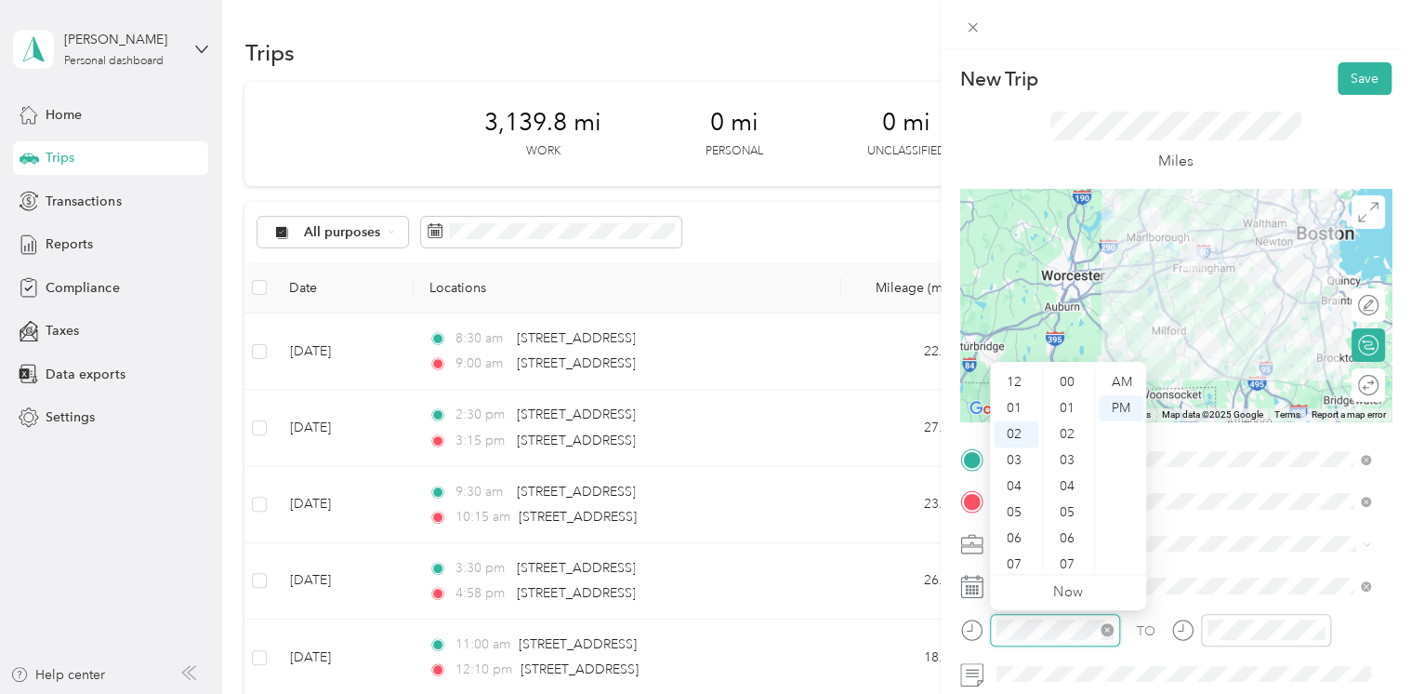
scroll to position [703, 0]
click at [1061, 460] on div "30" at bounding box center [1069, 460] width 45 height 26
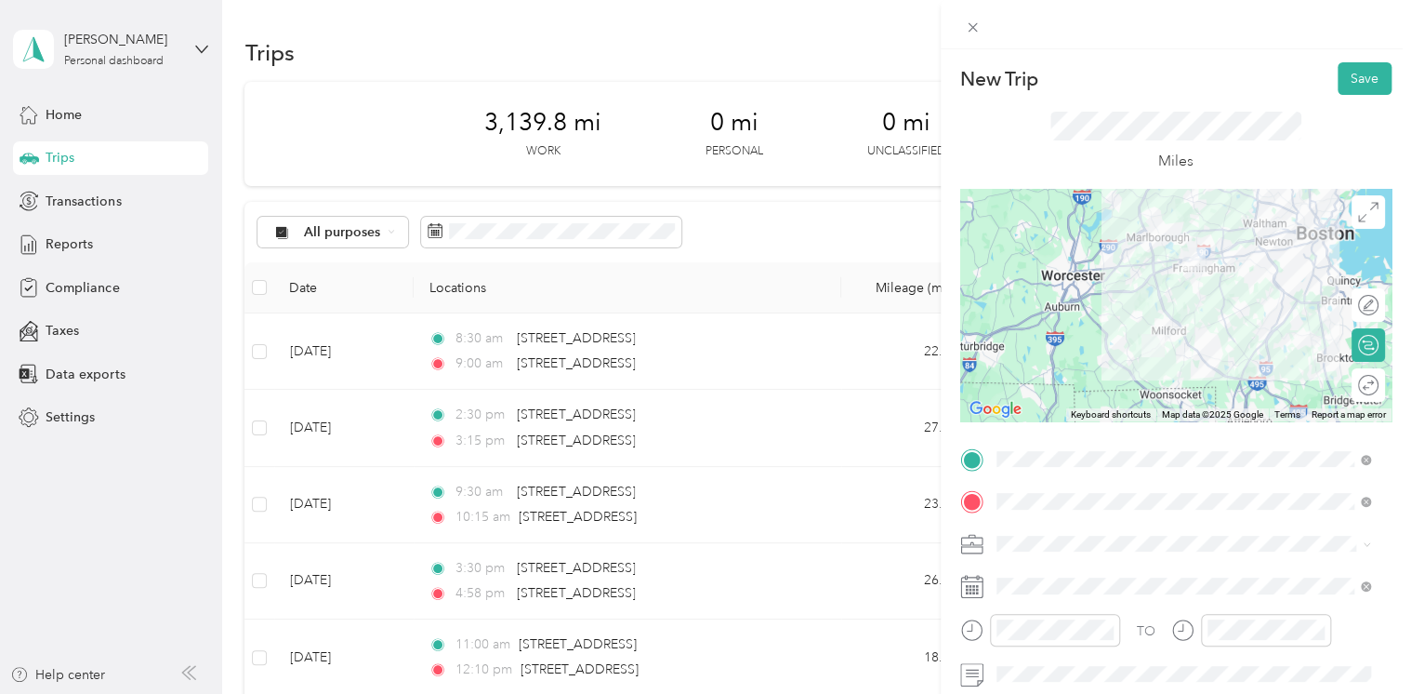
click at [1214, 611] on div "TO Add photo" at bounding box center [1176, 668] width 431 height 449
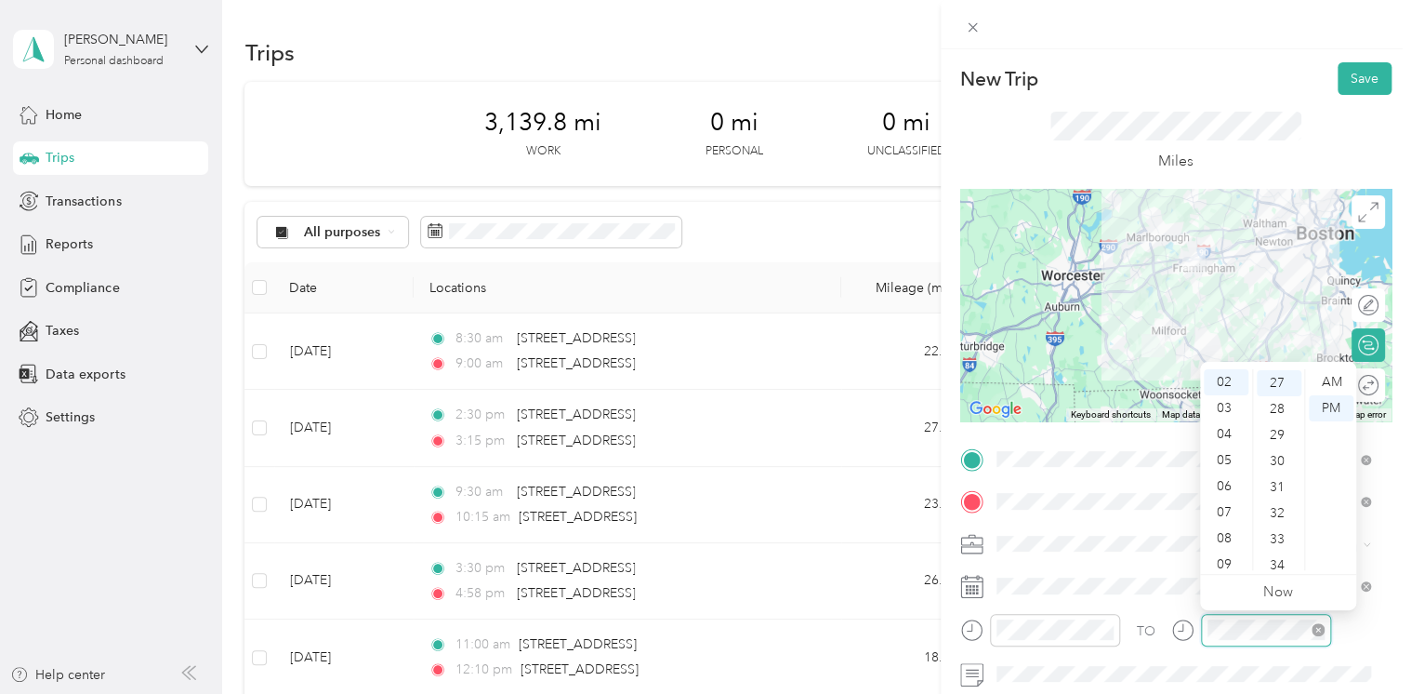
scroll to position [703, 0]
click at [1225, 412] on div "03" at bounding box center [1226, 408] width 45 height 26
click at [1285, 385] on div "00" at bounding box center [1279, 382] width 45 height 26
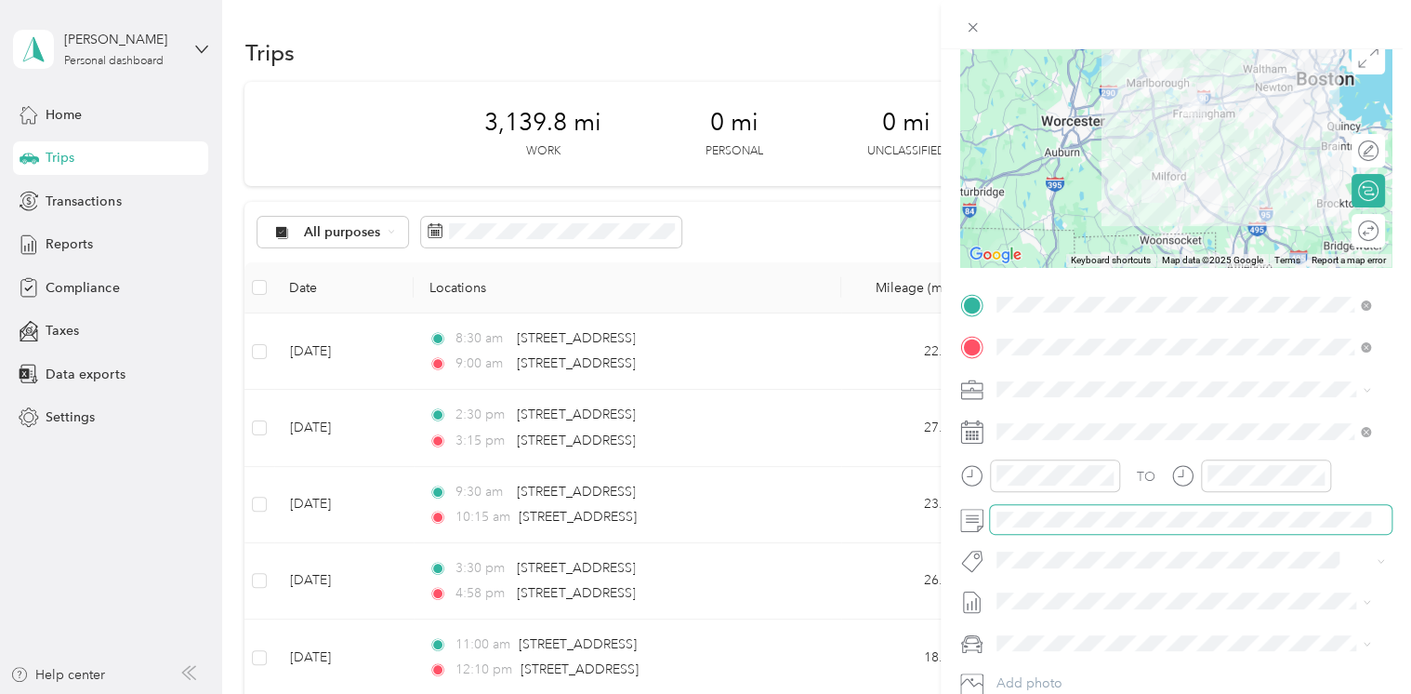
scroll to position [228, 0]
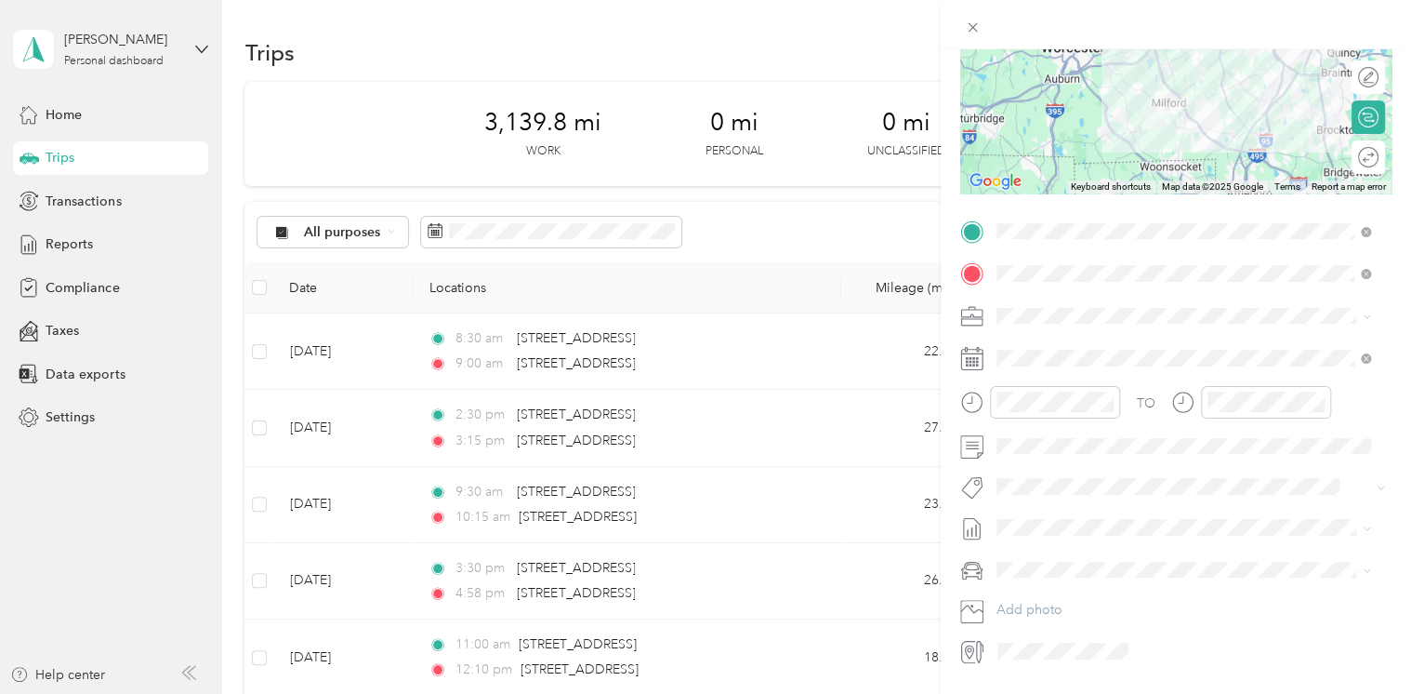
click at [1046, 590] on span "August Mileage" at bounding box center [1043, 586] width 92 height 20
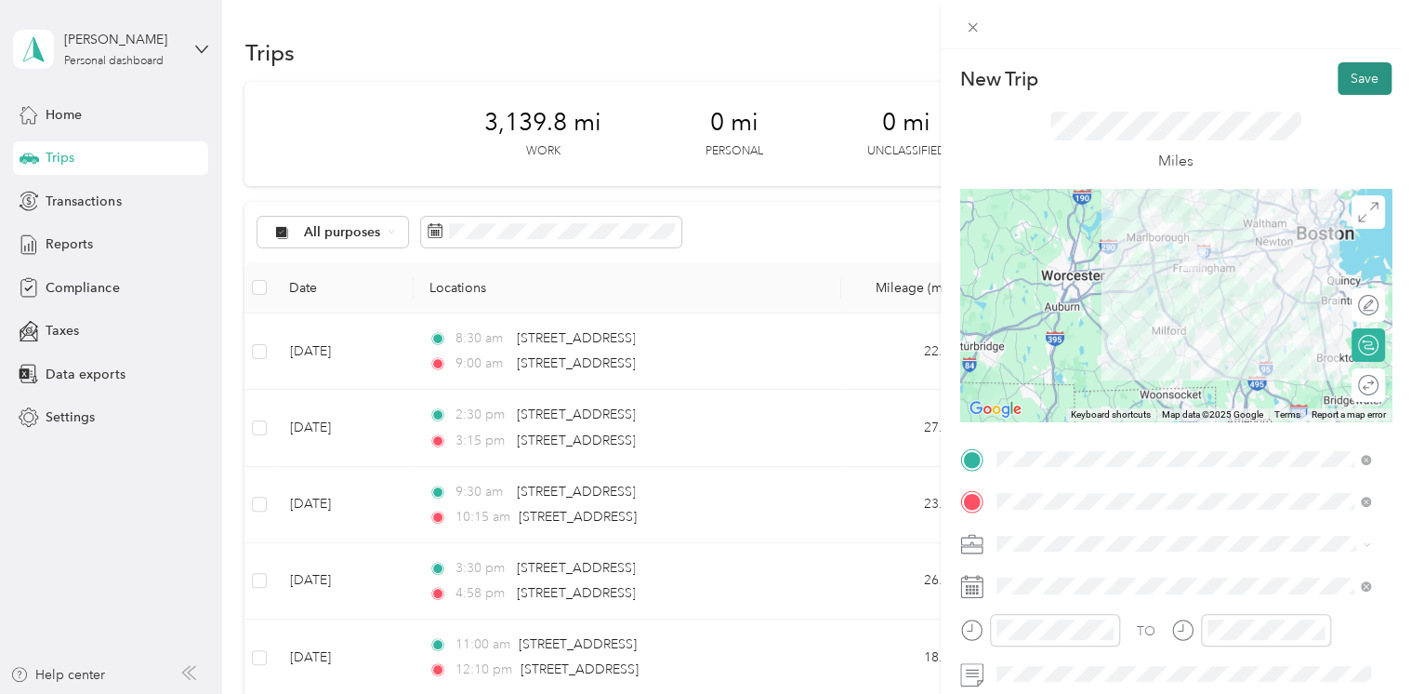
click at [1348, 84] on button "Save" at bounding box center [1365, 78] width 54 height 33
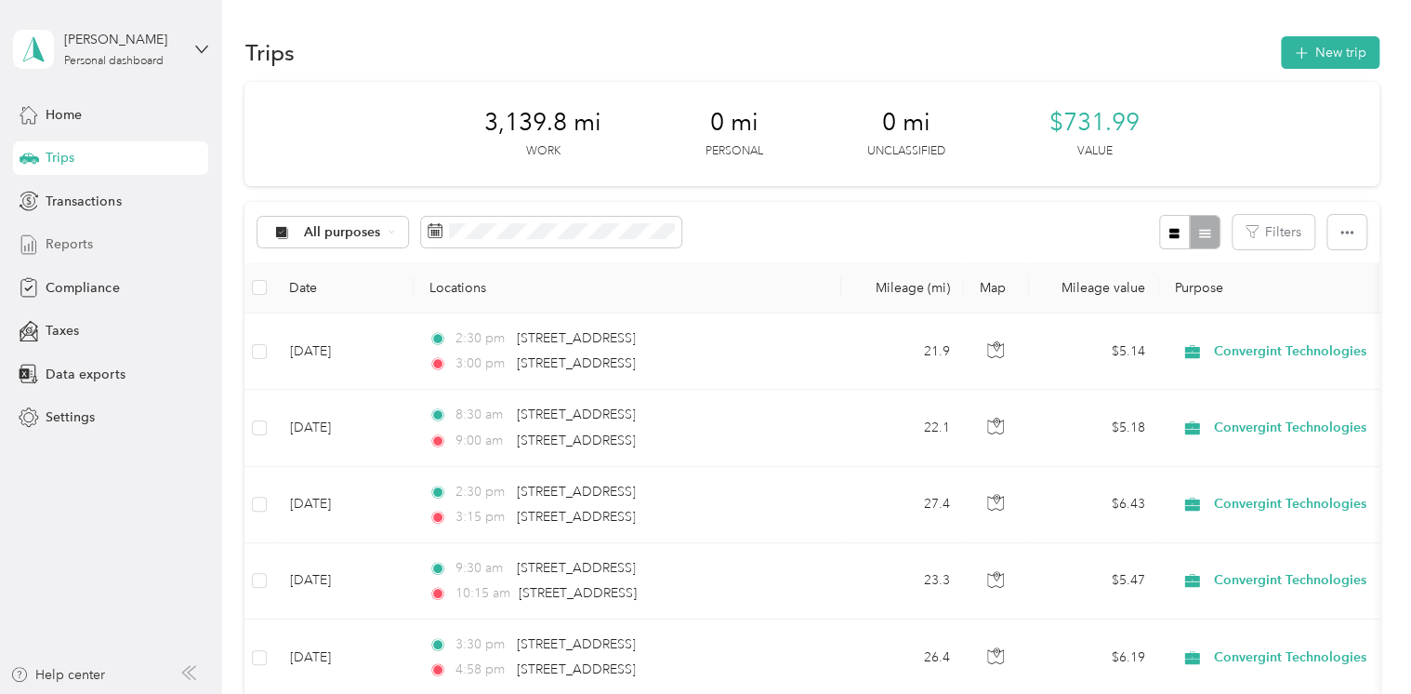
click at [90, 244] on span "Reports" at bounding box center [69, 244] width 47 height 20
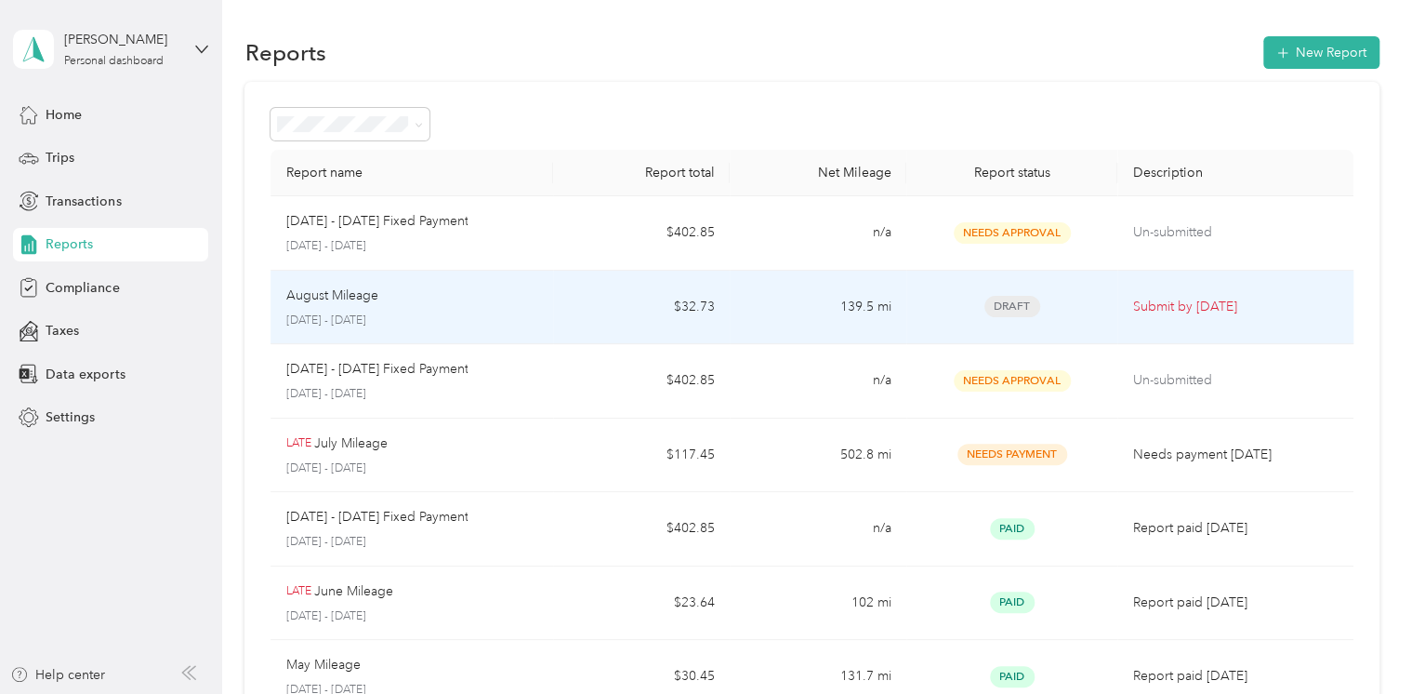
click at [331, 300] on p "August Mileage" at bounding box center [331, 295] width 92 height 20
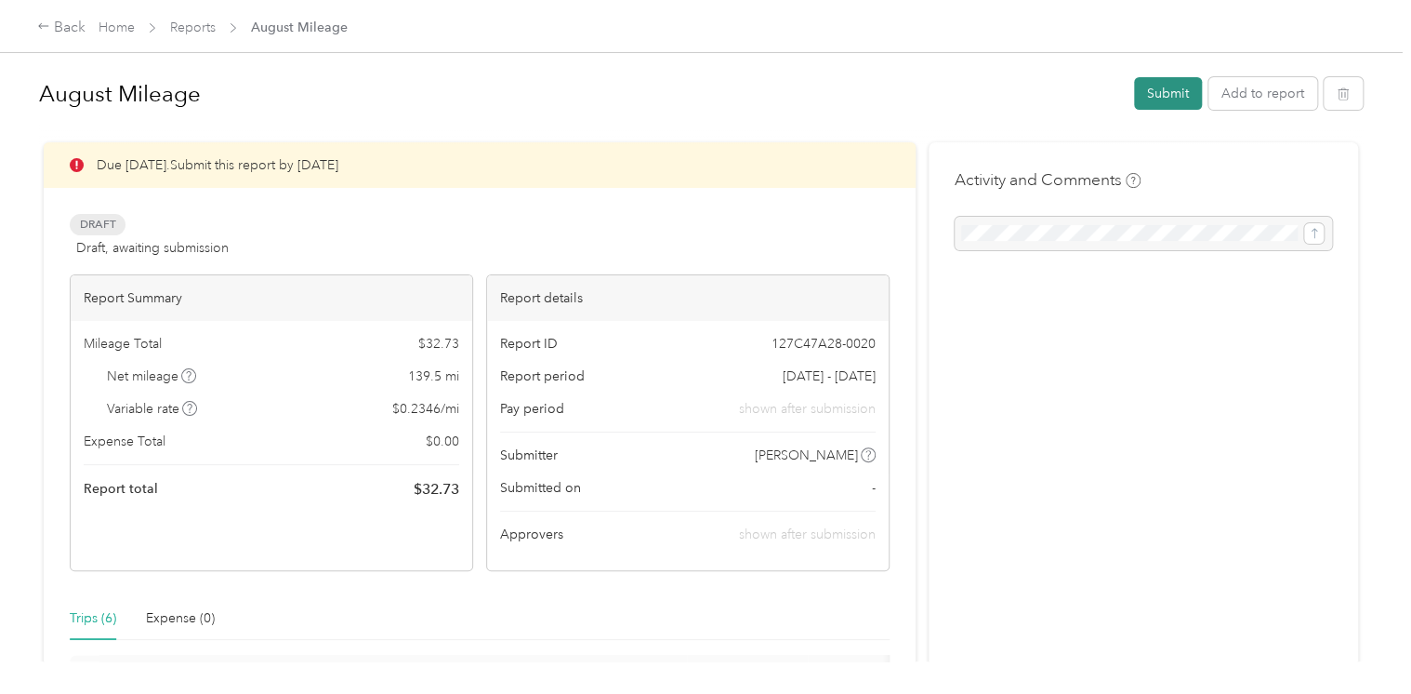
click at [1150, 94] on button "Submit" at bounding box center [1168, 93] width 68 height 33
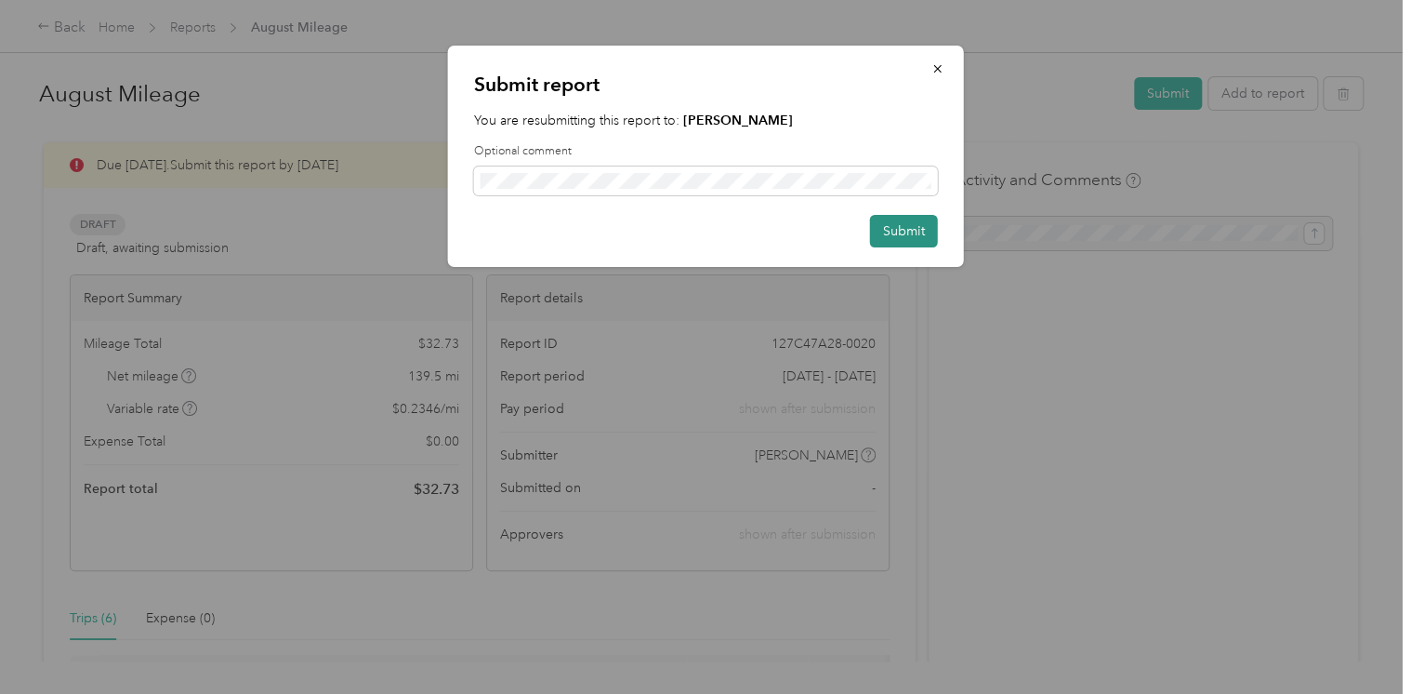
click at [890, 232] on button "Submit" at bounding box center [904, 231] width 68 height 33
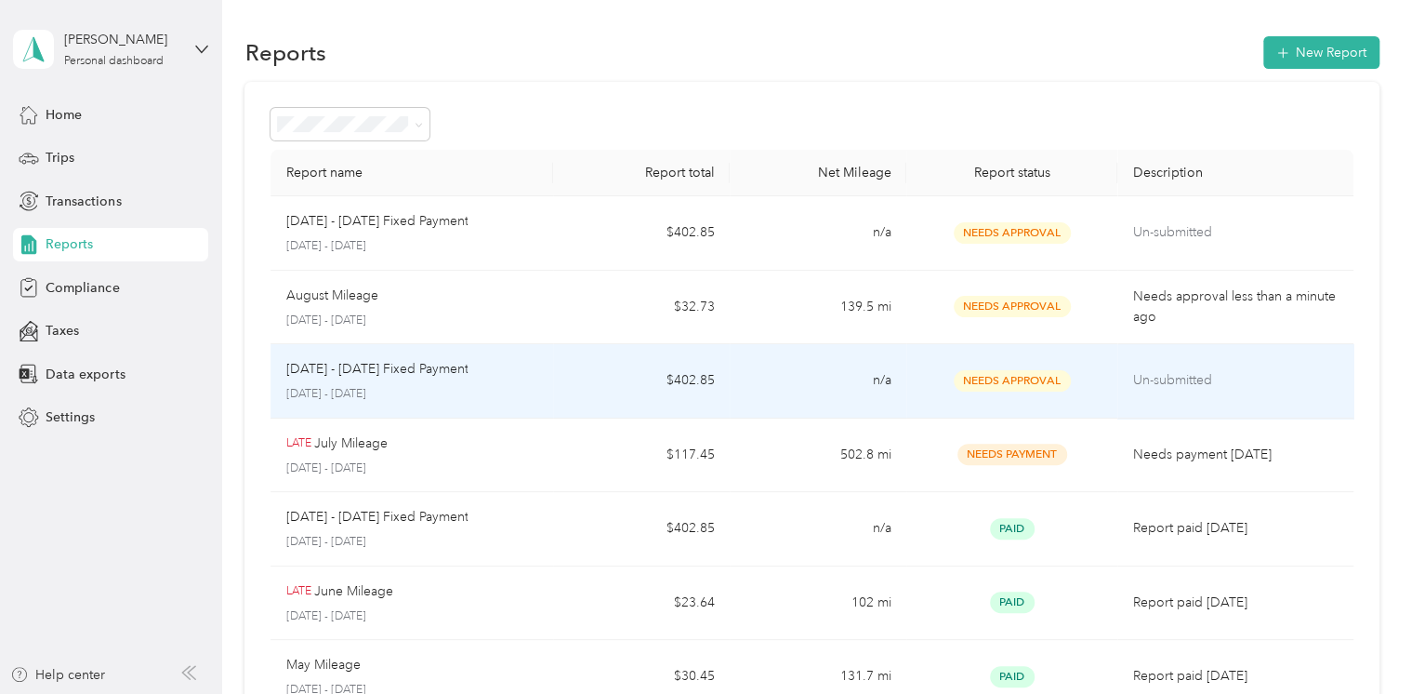
click at [394, 374] on p "[DATE] - [DATE] Fixed Payment" at bounding box center [376, 369] width 182 height 20
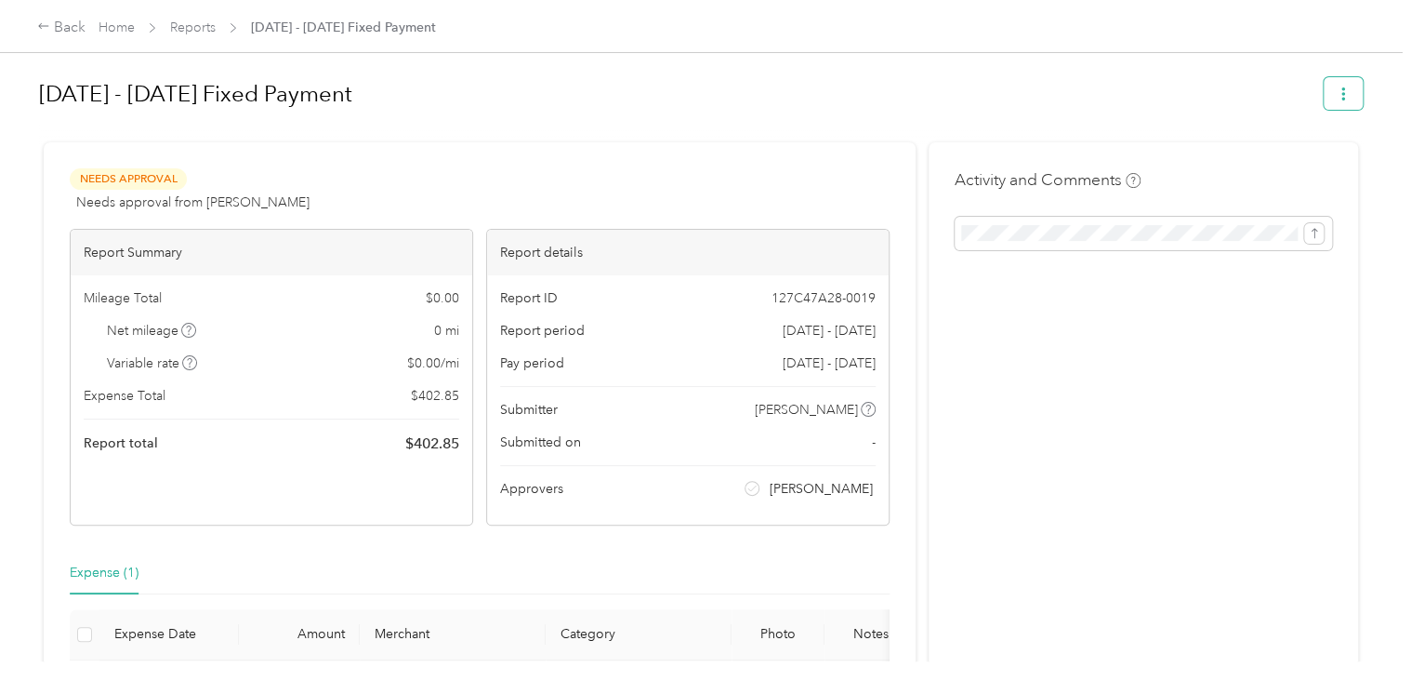
click at [1337, 94] on icon "button" at bounding box center [1343, 93] width 13 height 13
click at [64, 35] on div "Back" at bounding box center [61, 28] width 48 height 22
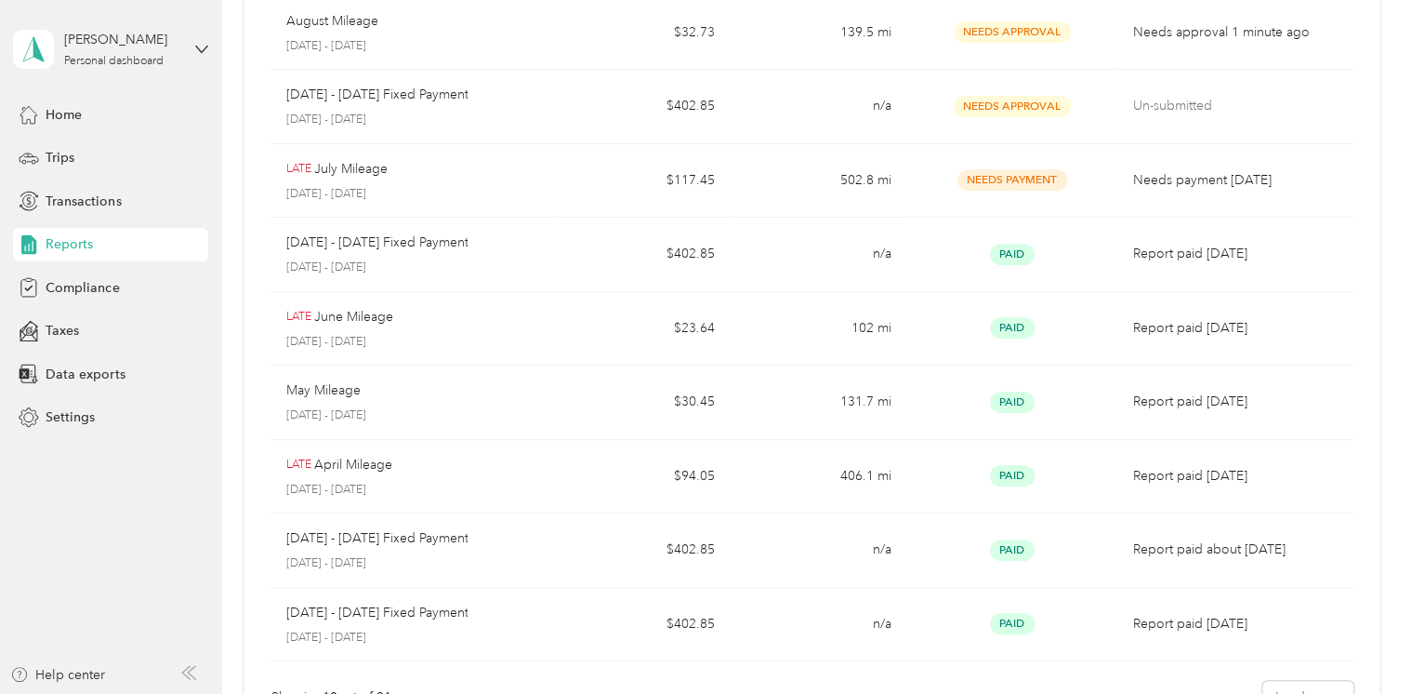
scroll to position [290, 0]
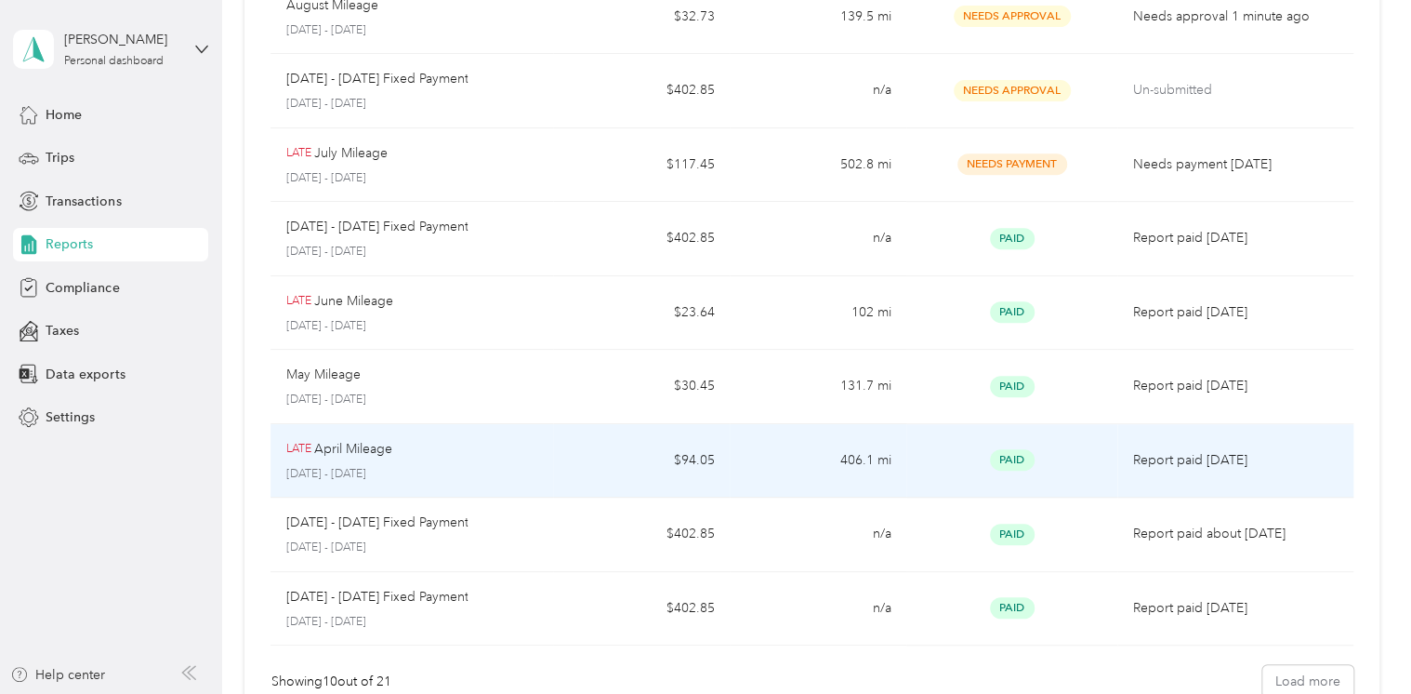
click at [350, 448] on p "April Mileage" at bounding box center [353, 449] width 78 height 20
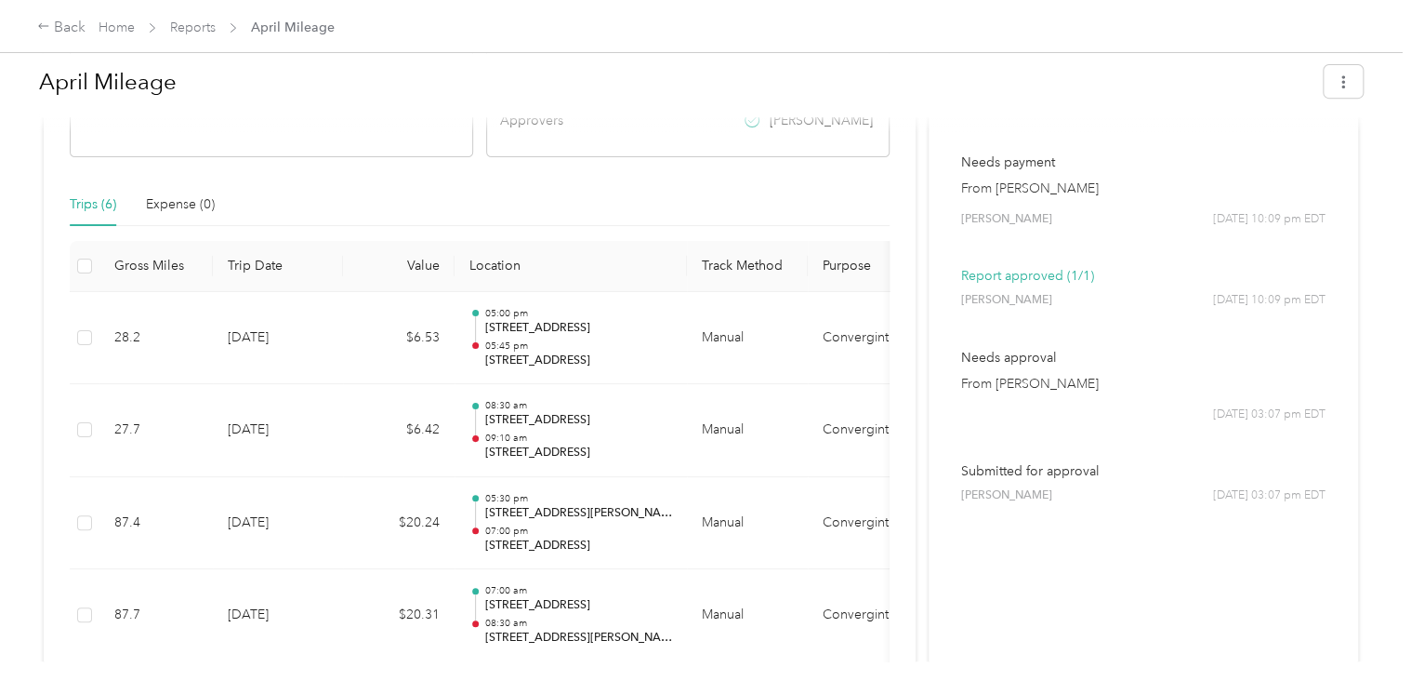
scroll to position [366, 0]
